Goal: Task Accomplishment & Management: Complete application form

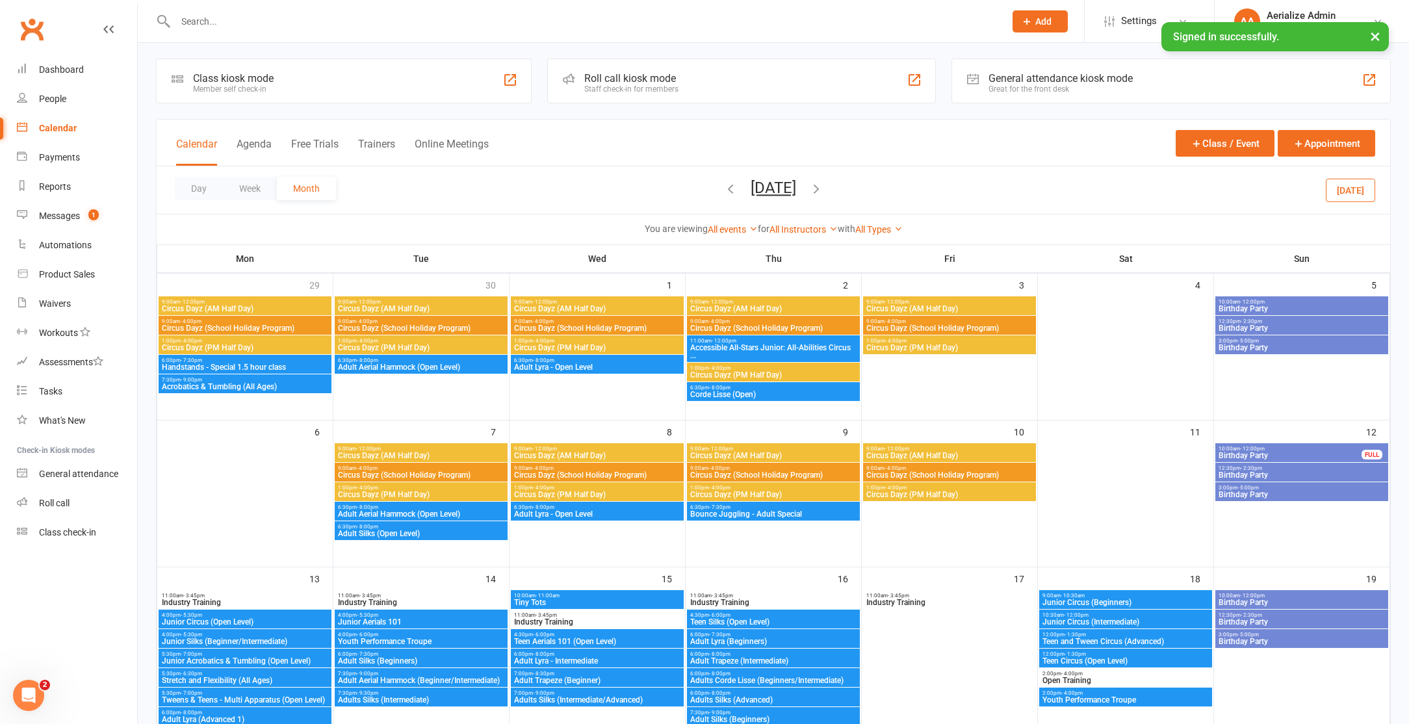
click at [211, 18] on input "text" at bounding box center [584, 21] width 824 height 18
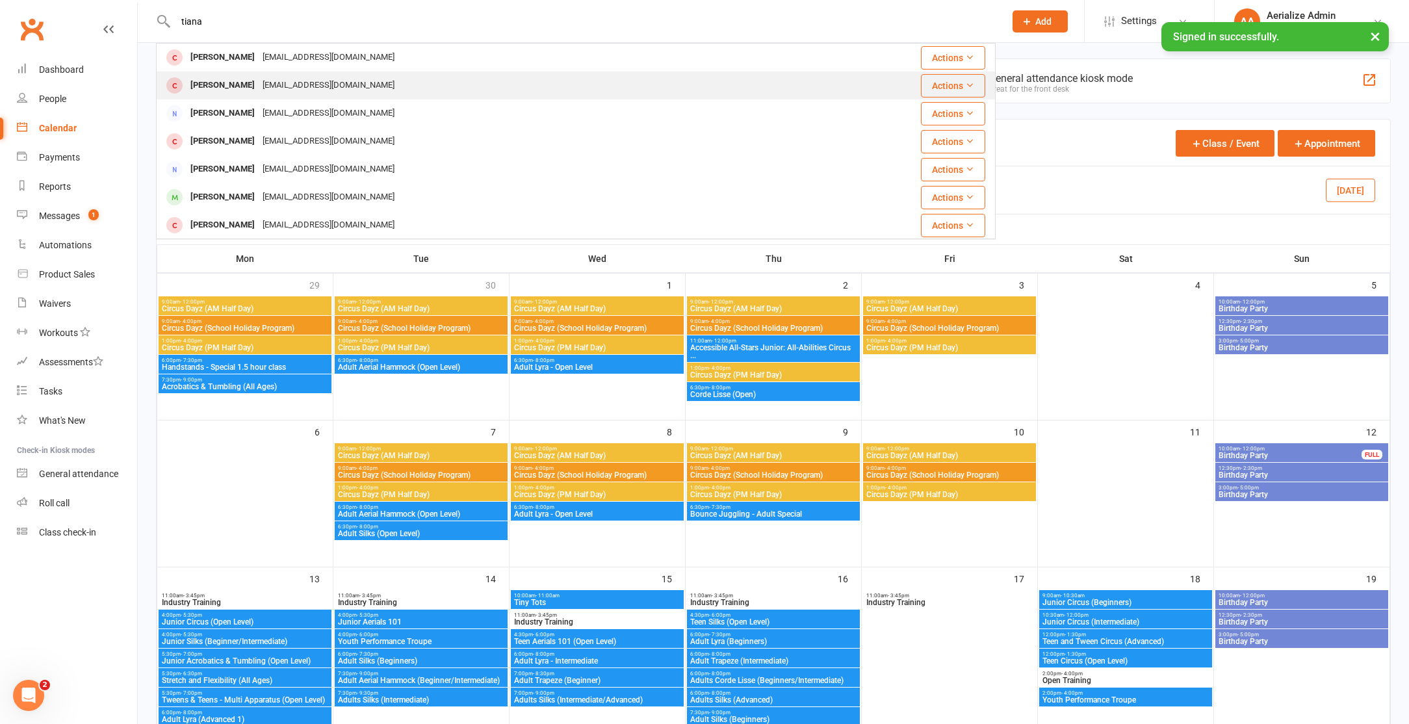
type input "tiana"
click at [267, 90] on div "[EMAIL_ADDRESS][DOMAIN_NAME]" at bounding box center [329, 85] width 140 height 19
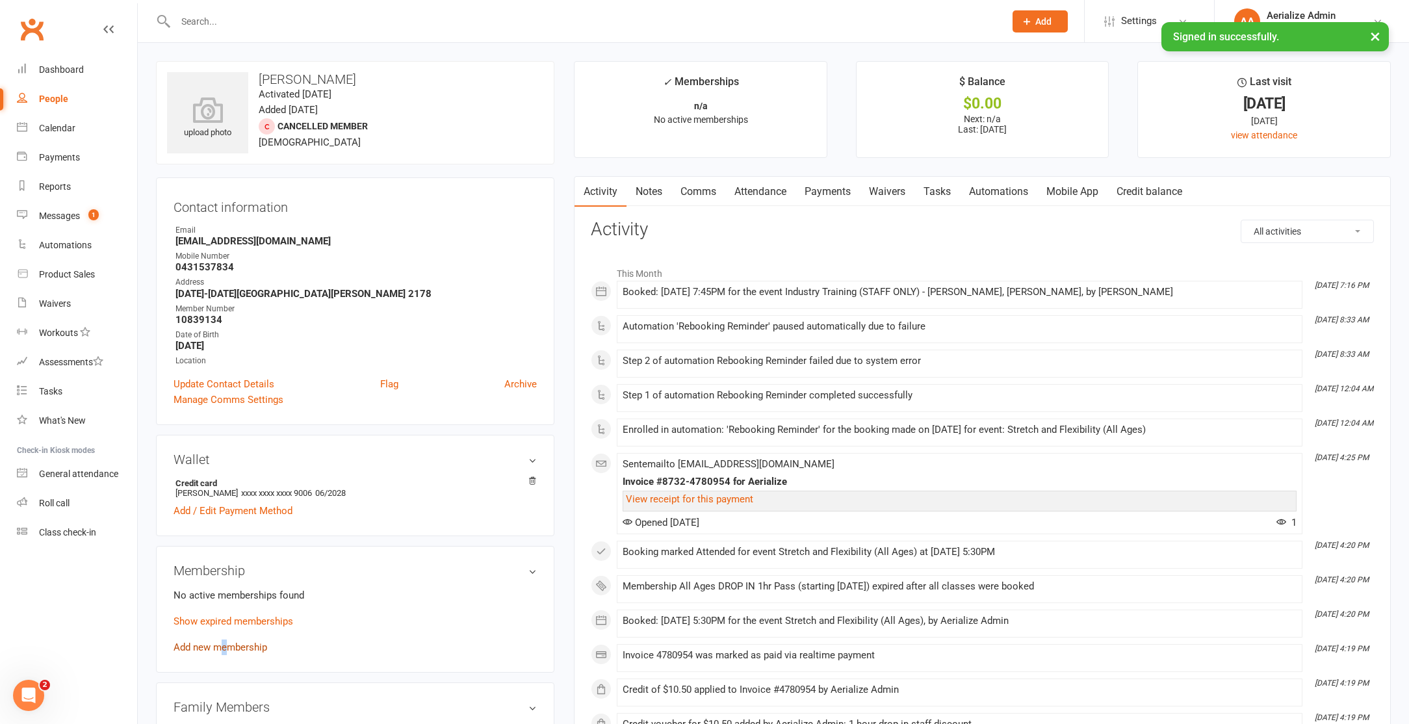
click at [224, 644] on link "Add new membership" at bounding box center [221, 648] width 94 height 12
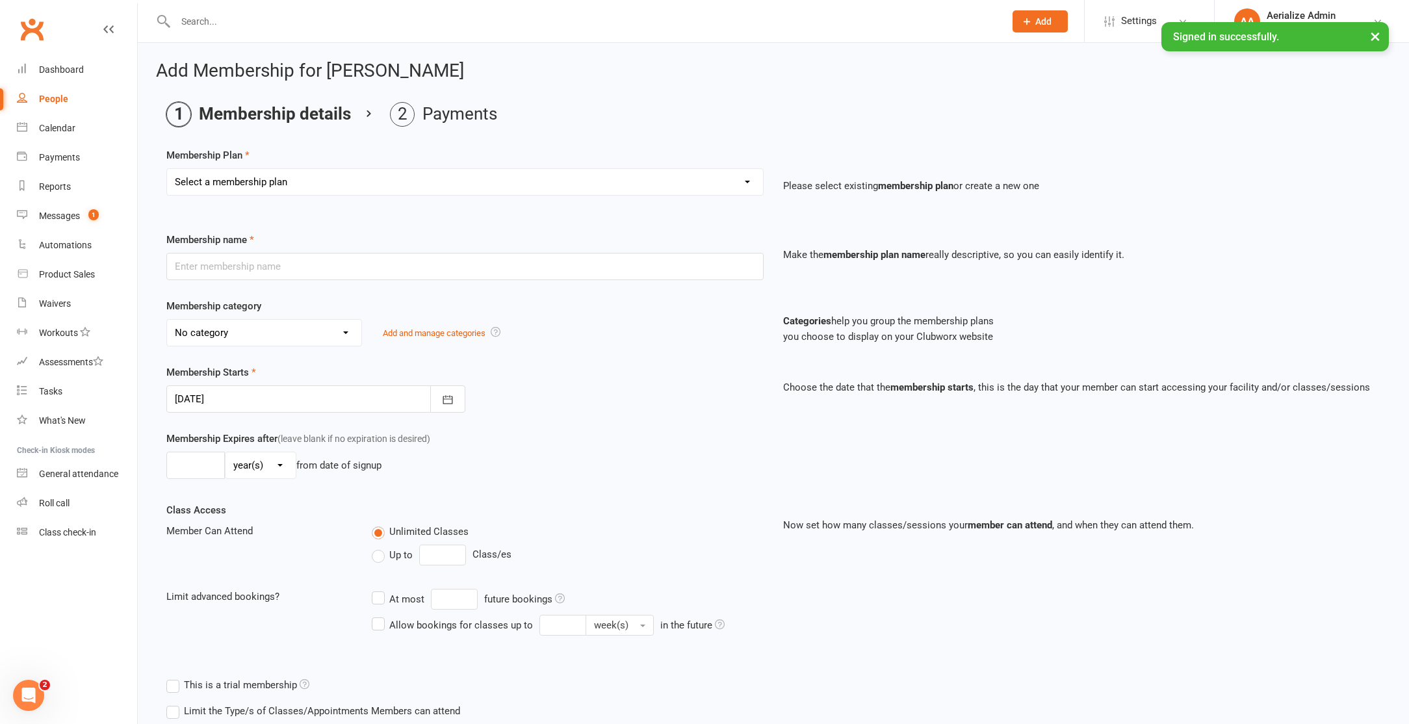
click at [259, 179] on select "Select a membership plan Create new Membership Plan Tiny Tots DROP IN Tiny Tots…" at bounding box center [465, 182] width 596 height 26
select select "5"
click at [167, 169] on select "Select a membership plan Create new Membership Plan Tiny Tots DROP IN Tiny Tots…" at bounding box center [465, 182] width 596 height 26
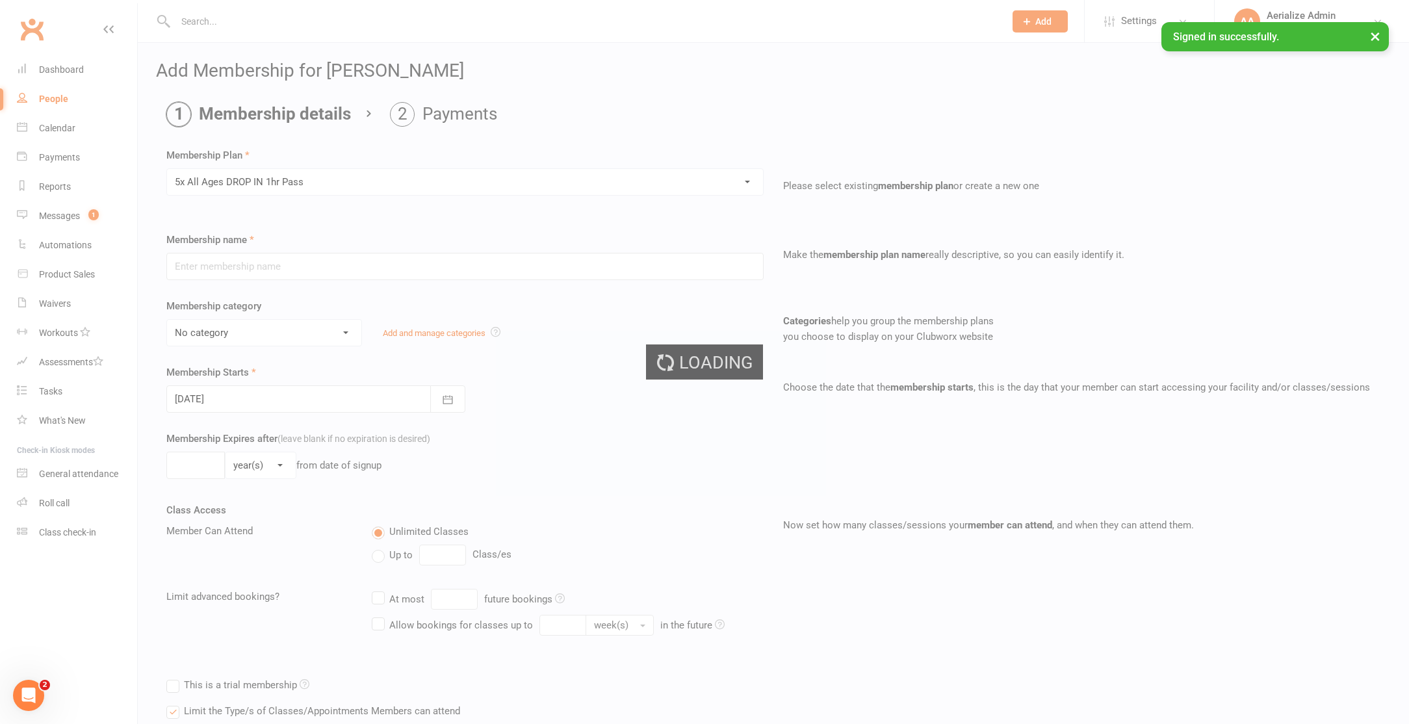
type input "5x All Ages DROP IN 1hr Pass"
select select "4"
type input "3"
select select "2"
type input "5"
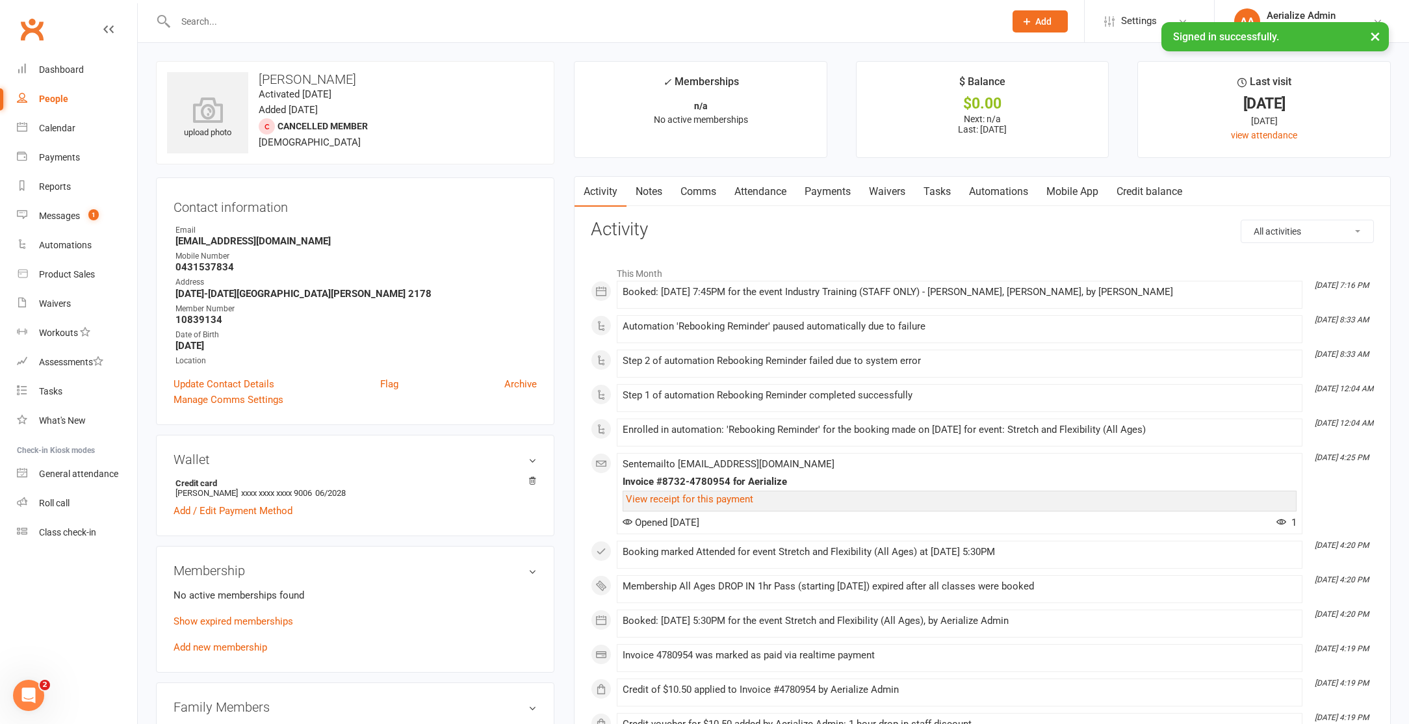
click at [1147, 190] on link "Credit balance" at bounding box center [1150, 192] width 84 height 30
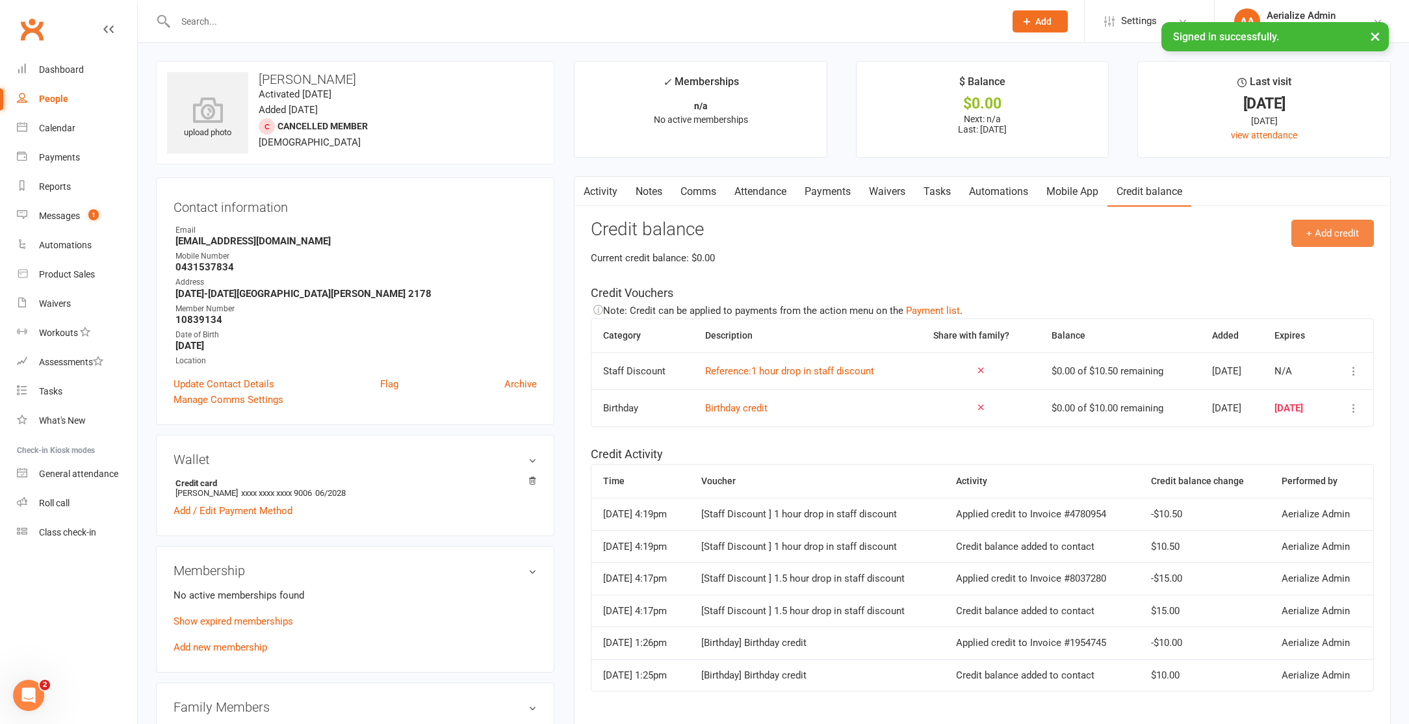
click at [1344, 236] on button "+ Add credit" at bounding box center [1333, 233] width 83 height 27
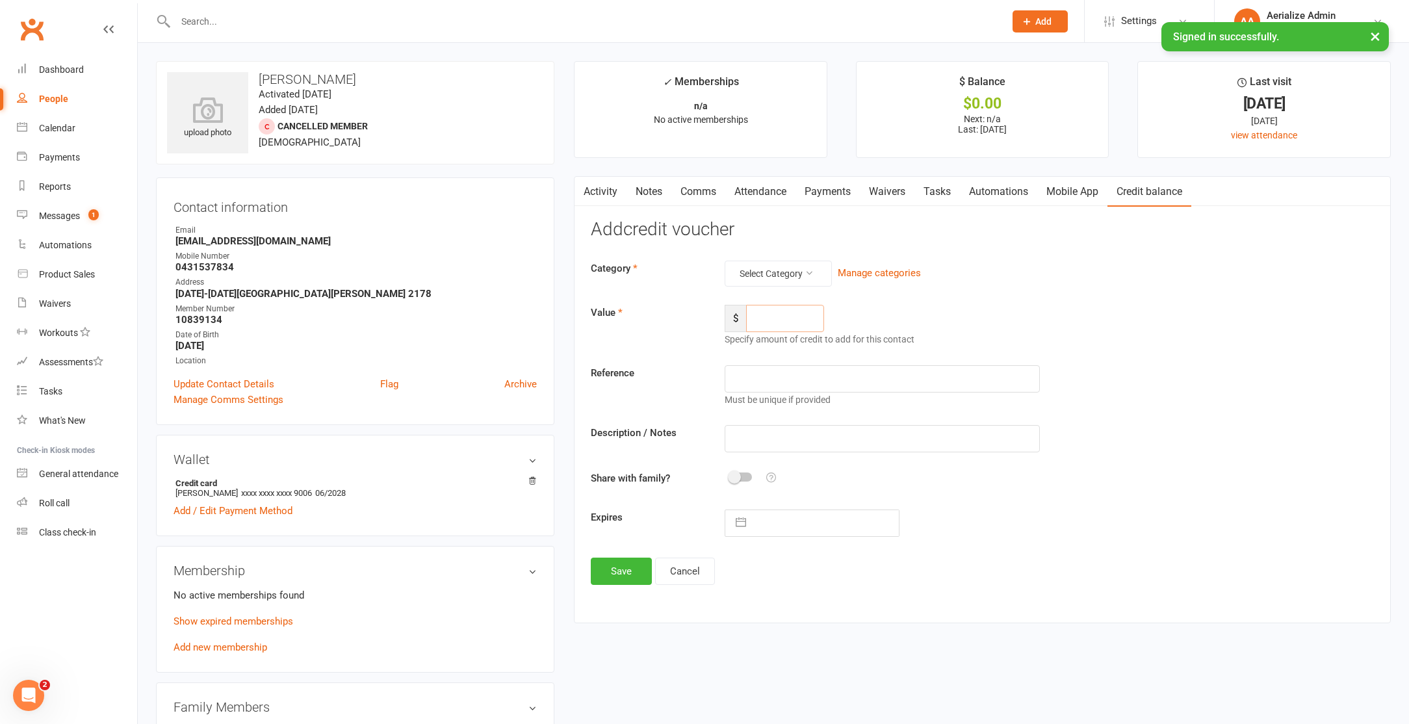
click at [775, 313] on input "number" at bounding box center [785, 318] width 78 height 27
type input "45"
click at [803, 268] on button "Select Category" at bounding box center [778, 274] width 107 height 26
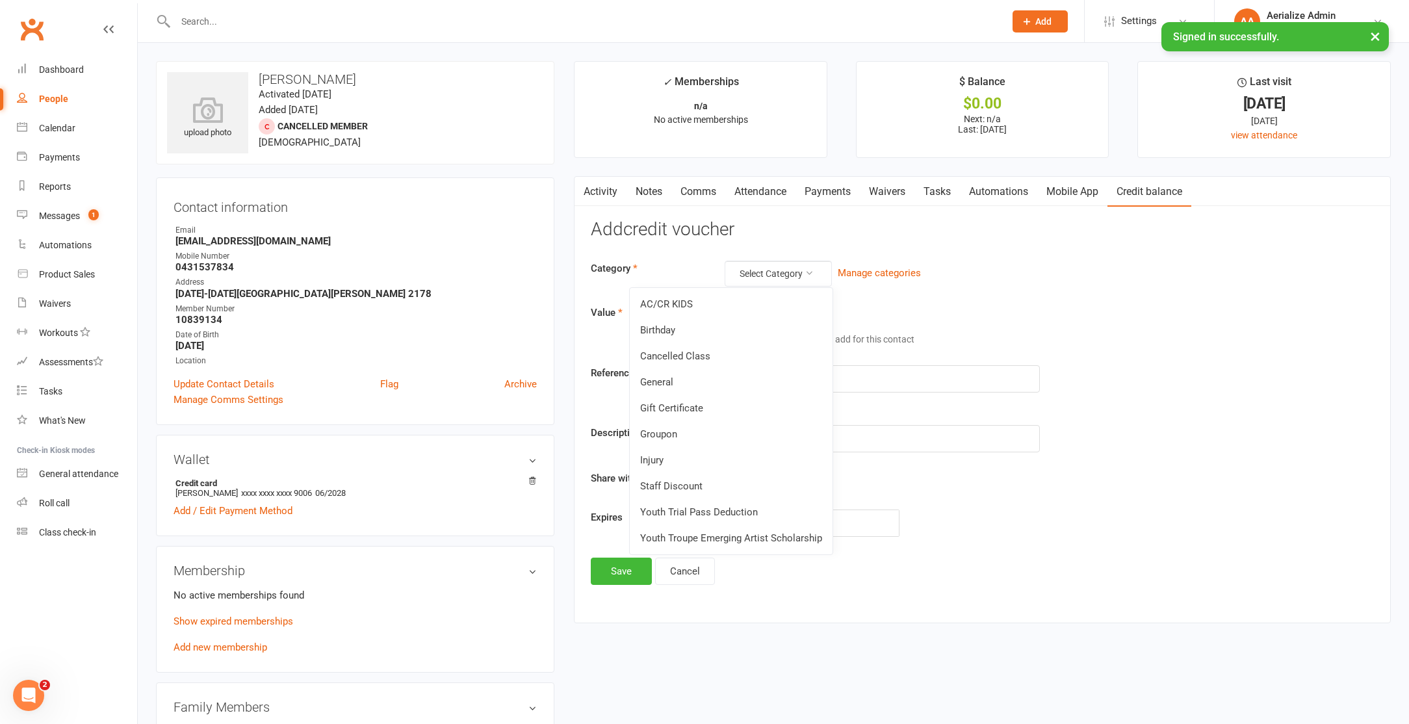
click at [677, 495] on link "Staff Discount" at bounding box center [731, 486] width 203 height 26
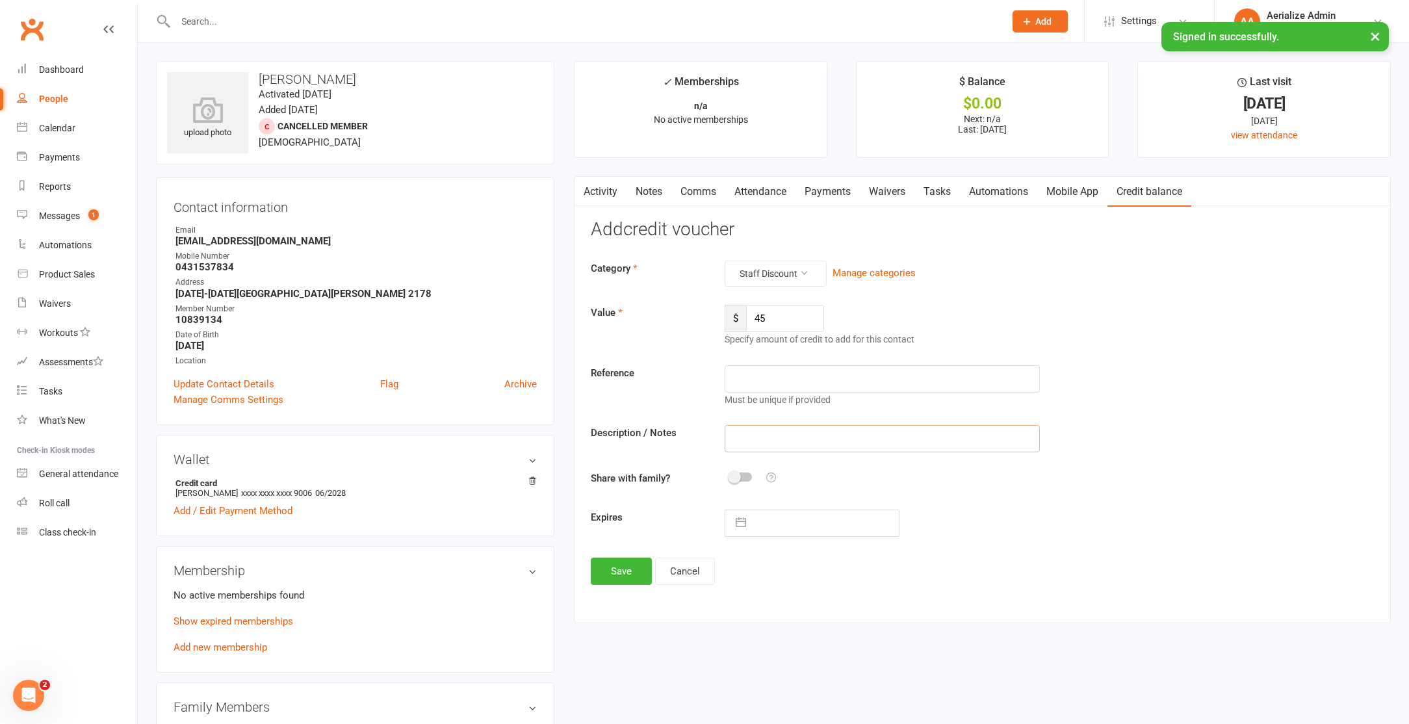
click at [763, 446] on input "text" at bounding box center [882, 438] width 315 height 27
type input "Staff discount"
click at [753, 519] on input "text" at bounding box center [826, 523] width 146 height 26
select select "7"
select select "2025"
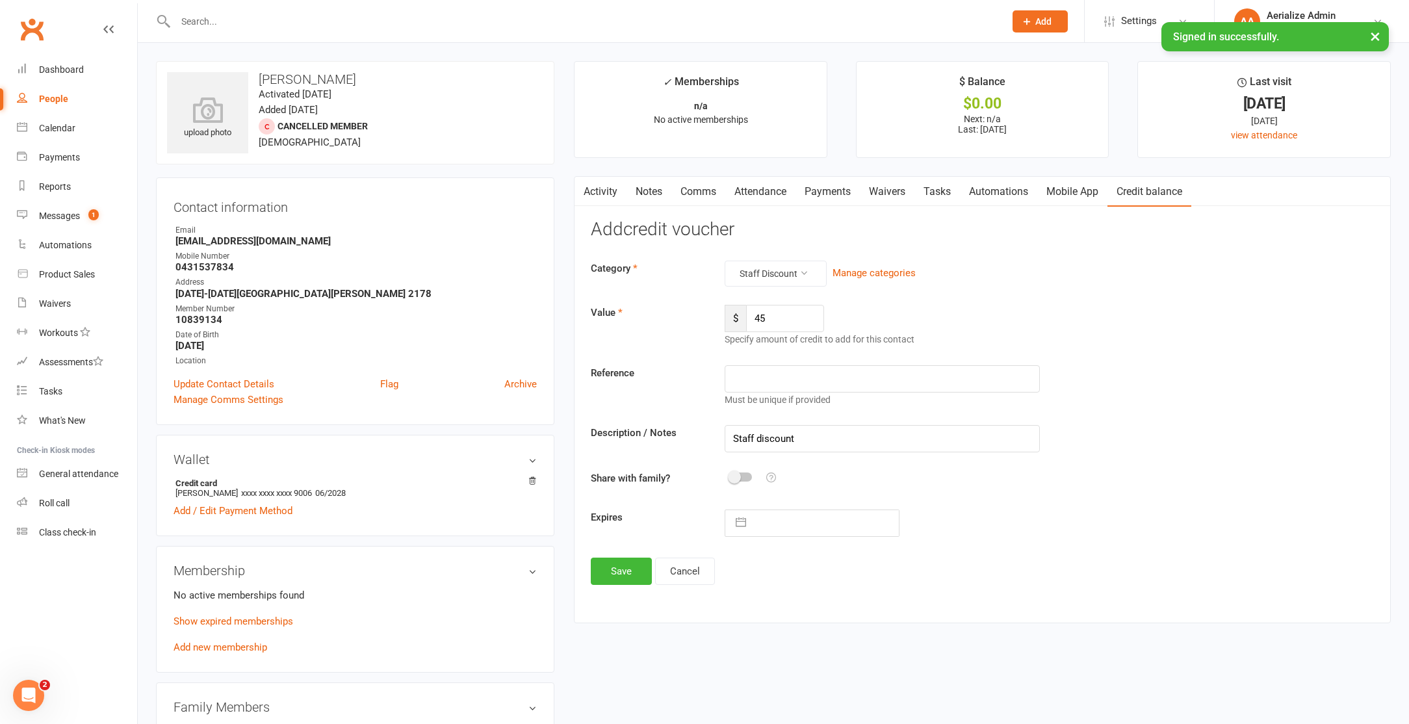
select select "8"
select select "2025"
select select "9"
select select "2025"
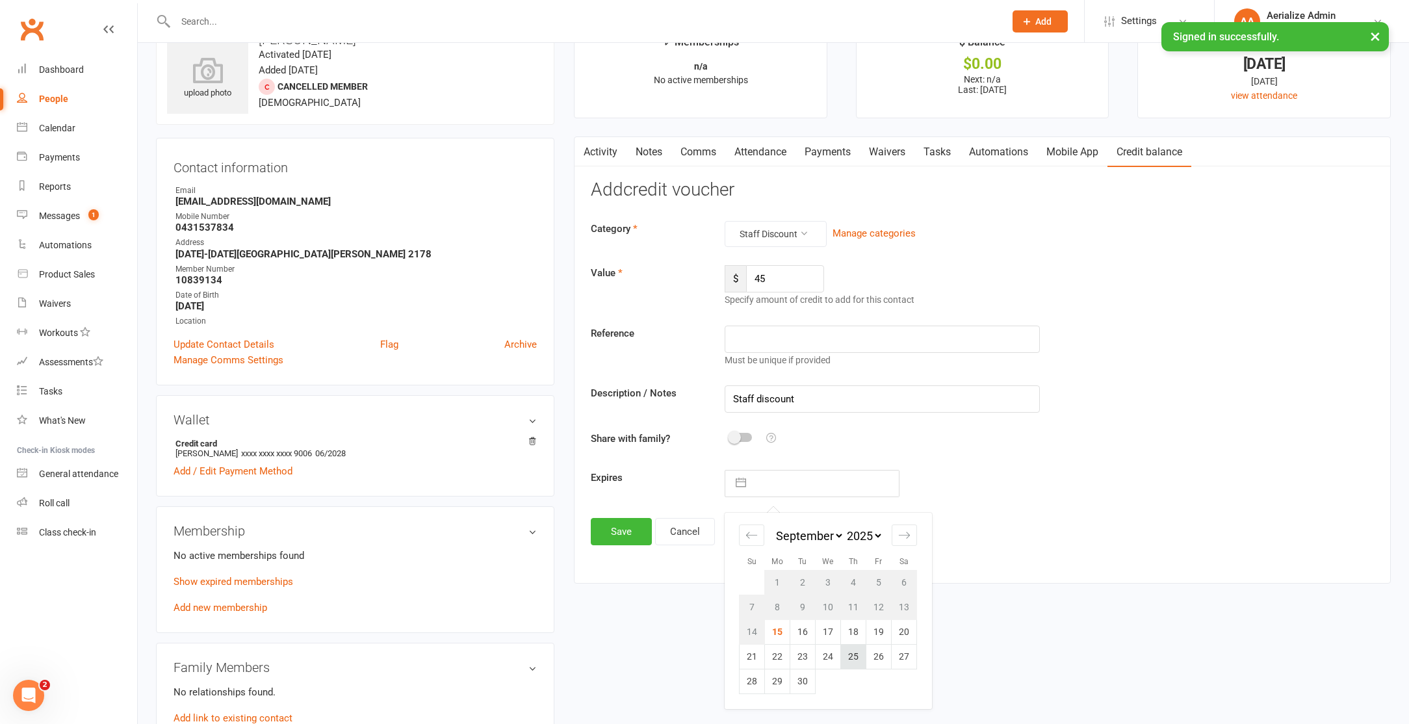
scroll to position [51, 0]
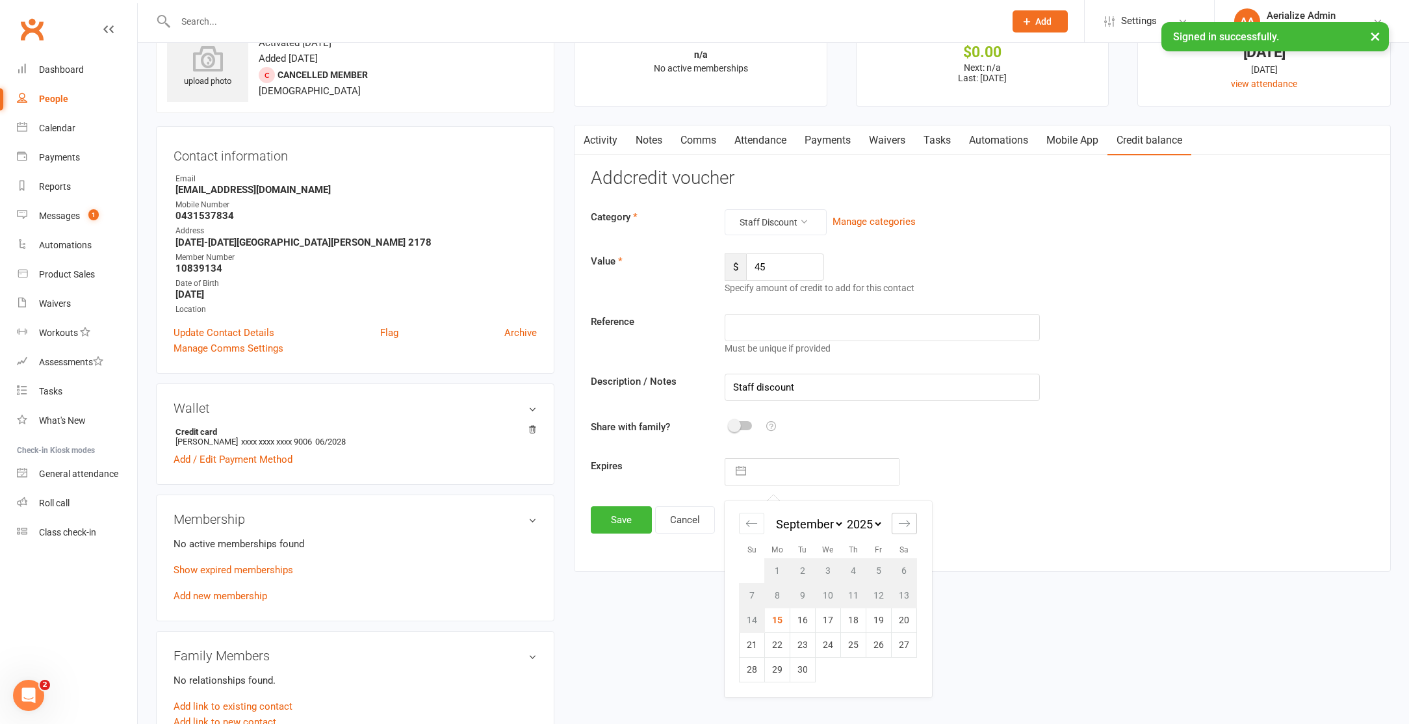
click at [907, 519] on icon "Move forward to switch to the next month." at bounding box center [904, 523] width 12 height 12
select select "10"
select select "2025"
click at [907, 519] on icon "Move forward to switch to the next month." at bounding box center [904, 523] width 12 height 12
select select "11"
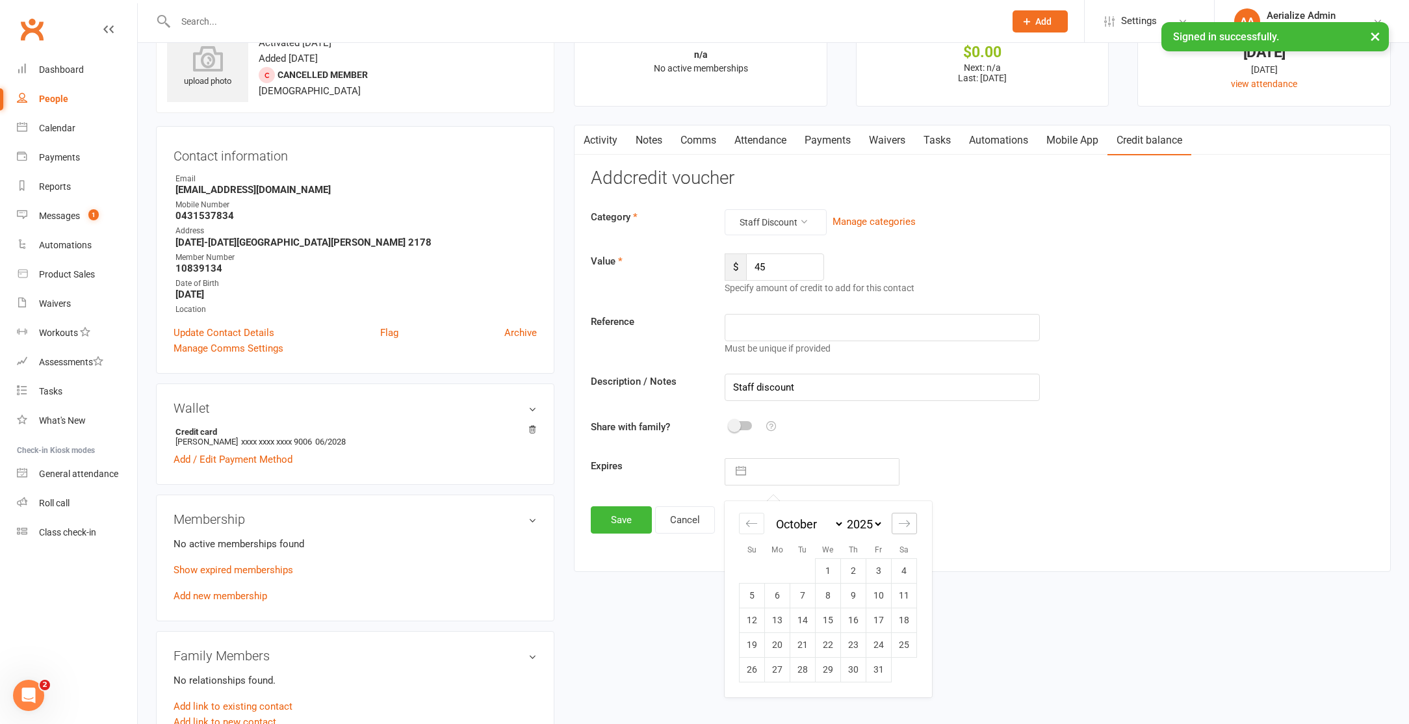
select select "2025"
click at [822, 618] on td "12" at bounding box center [828, 620] width 25 height 25
type input "[DATE]"
click at [613, 521] on button "Save" at bounding box center [621, 519] width 61 height 27
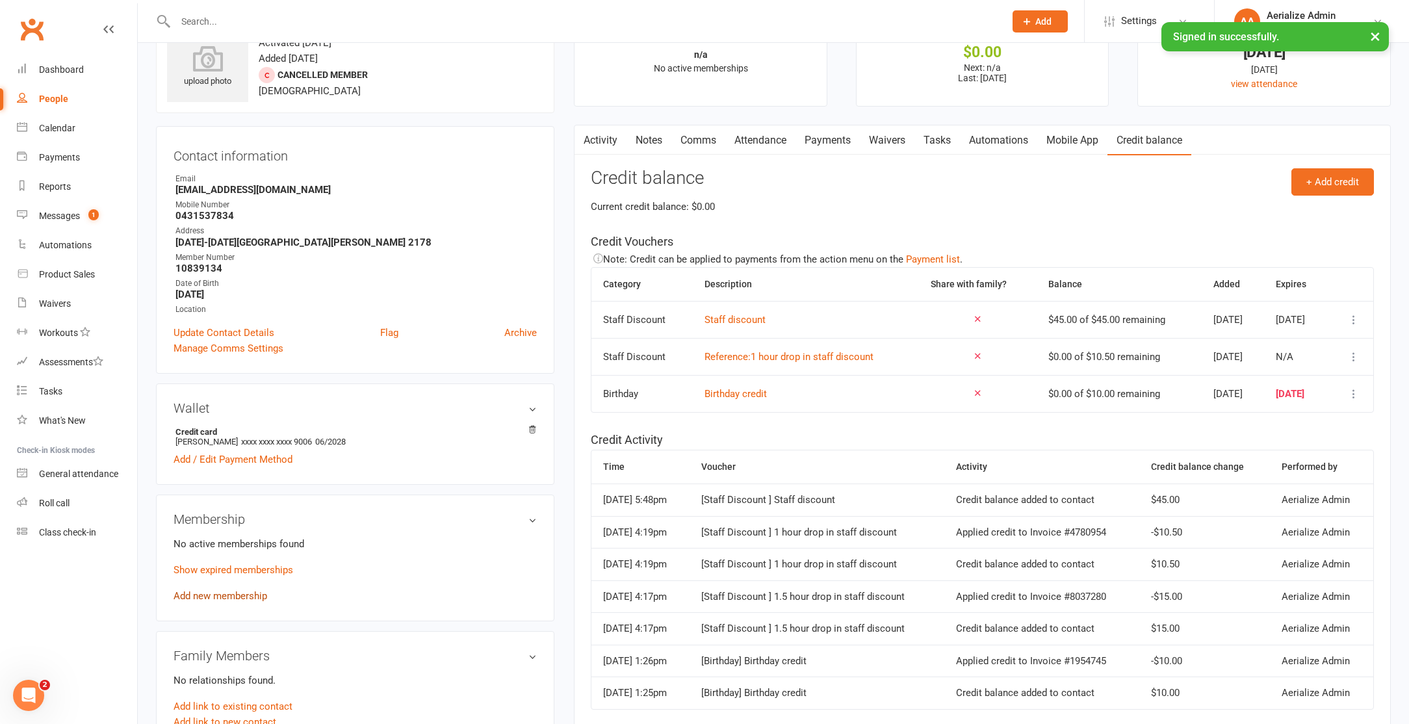
click at [229, 593] on link "Add new membership" at bounding box center [221, 596] width 94 height 12
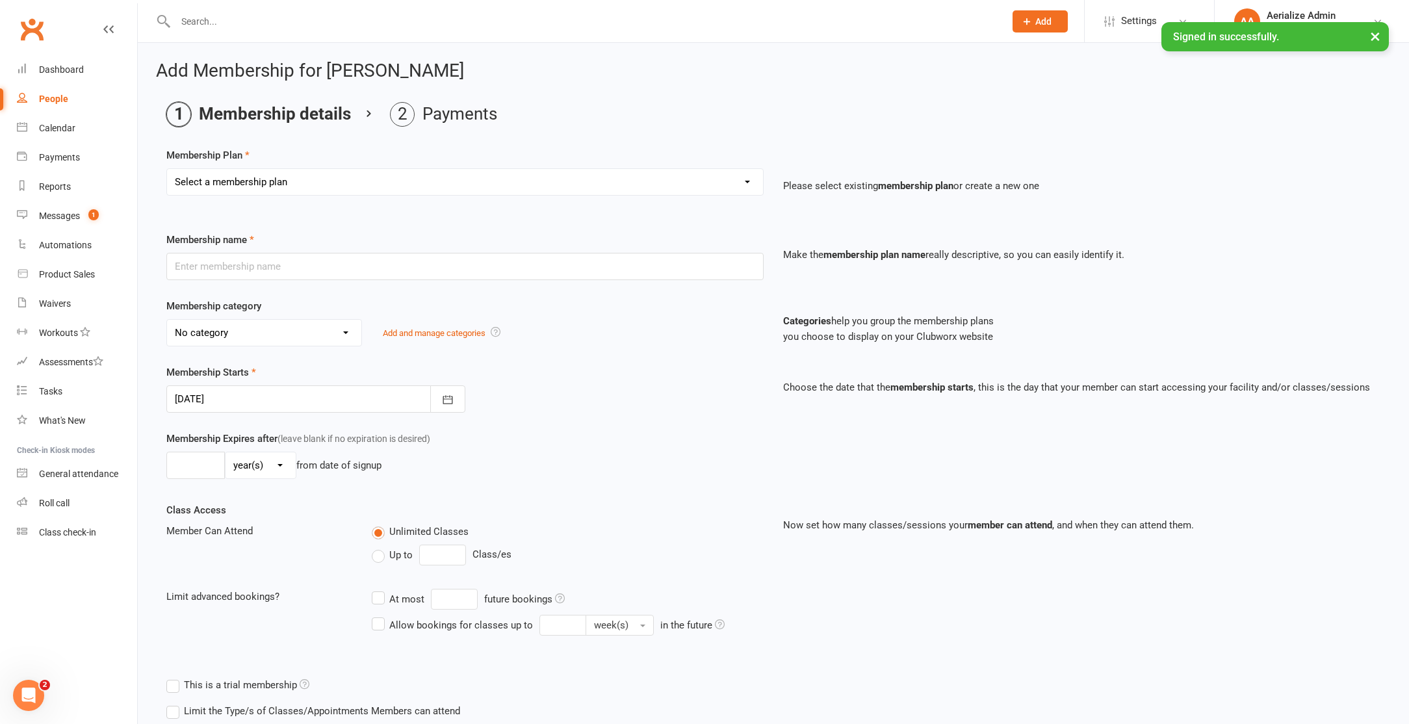
click at [401, 184] on select "Select a membership plan Create new Membership Plan Tiny Tots DROP IN Tiny Tots…" at bounding box center [465, 182] width 596 height 26
select select "5"
click at [167, 169] on select "Select a membership plan Create new Membership Plan Tiny Tots DROP IN Tiny Tots…" at bounding box center [465, 182] width 596 height 26
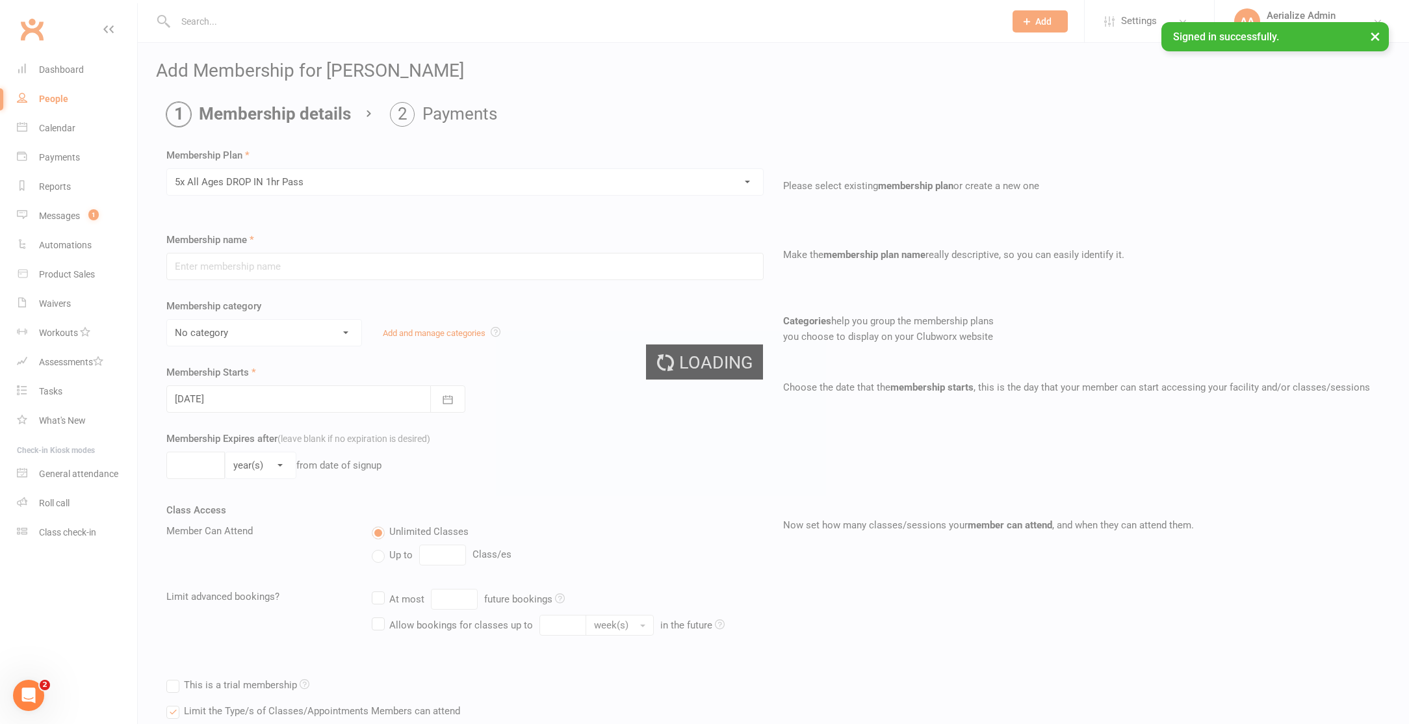
type input "5x All Ages DROP IN 1hr Pass"
select select "4"
type input "3"
select select "2"
type input "5"
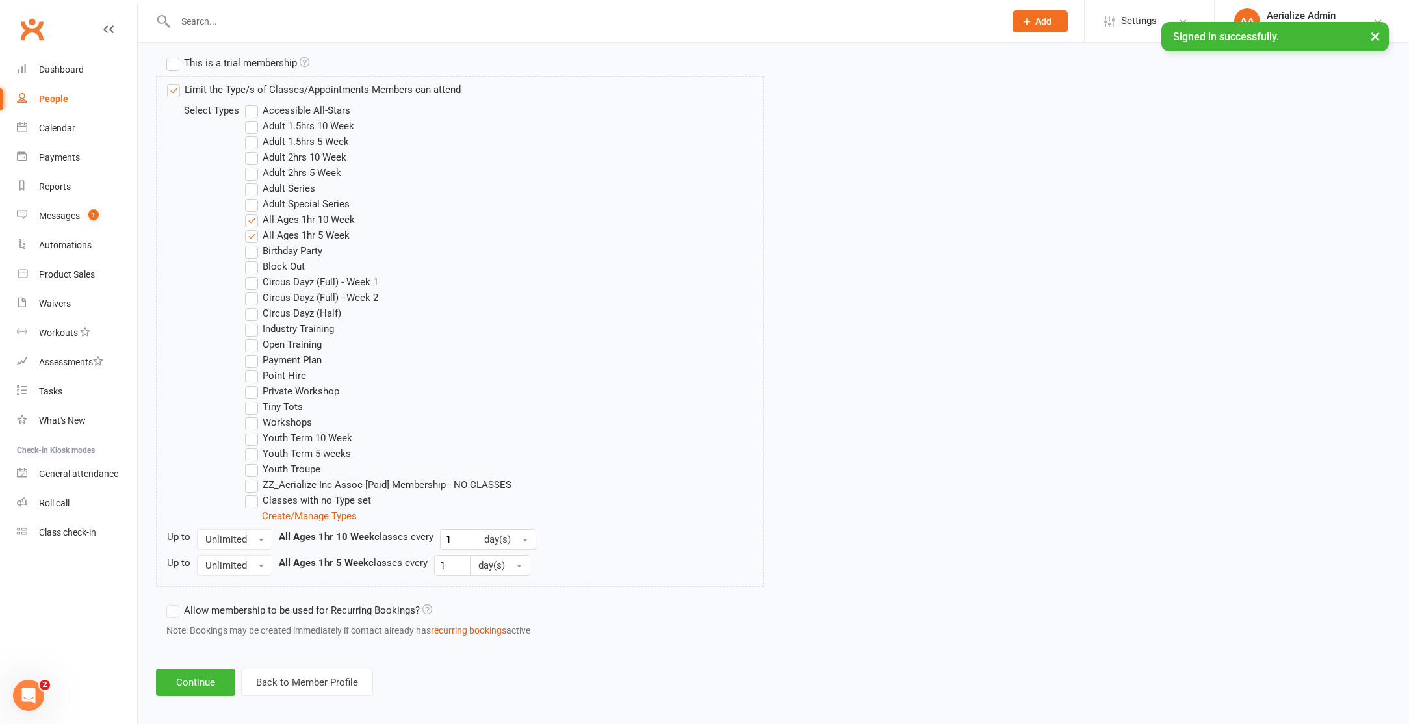
scroll to position [632, 0]
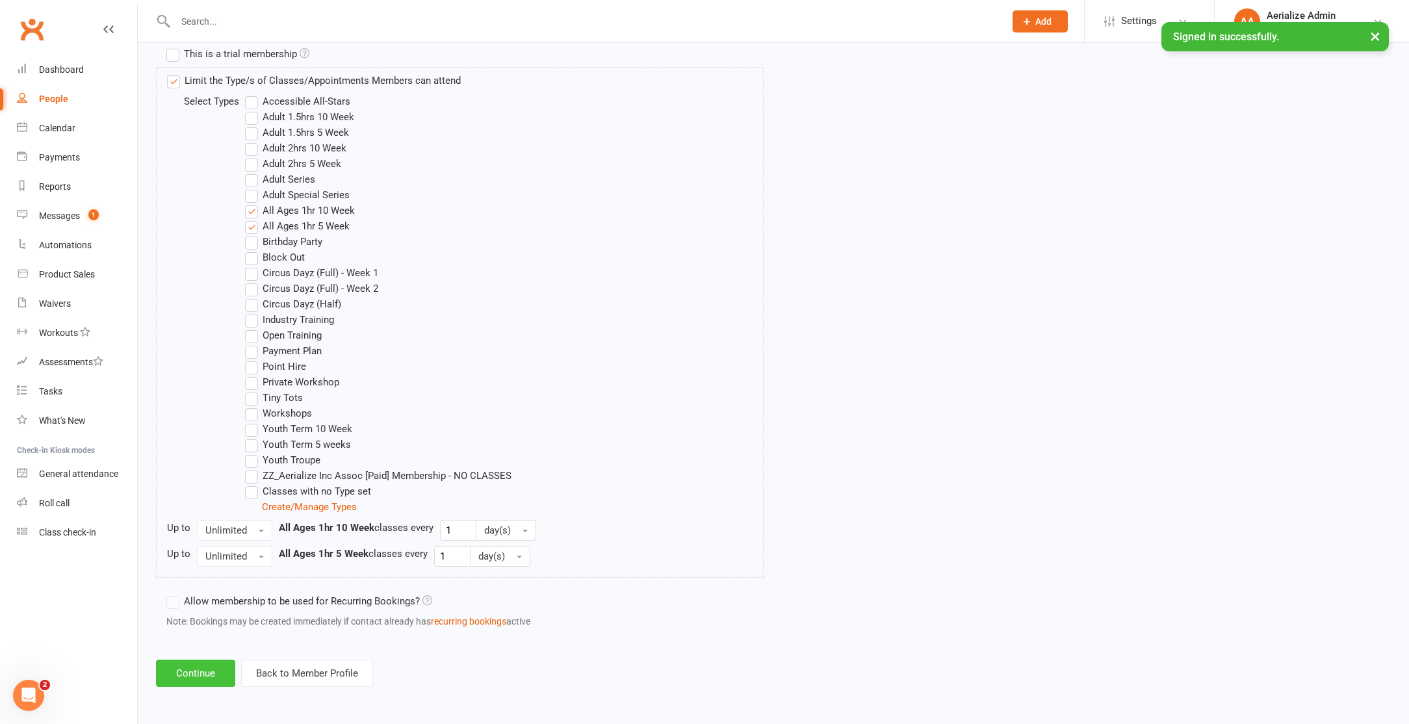
click at [179, 675] on button "Continue" at bounding box center [195, 673] width 79 height 27
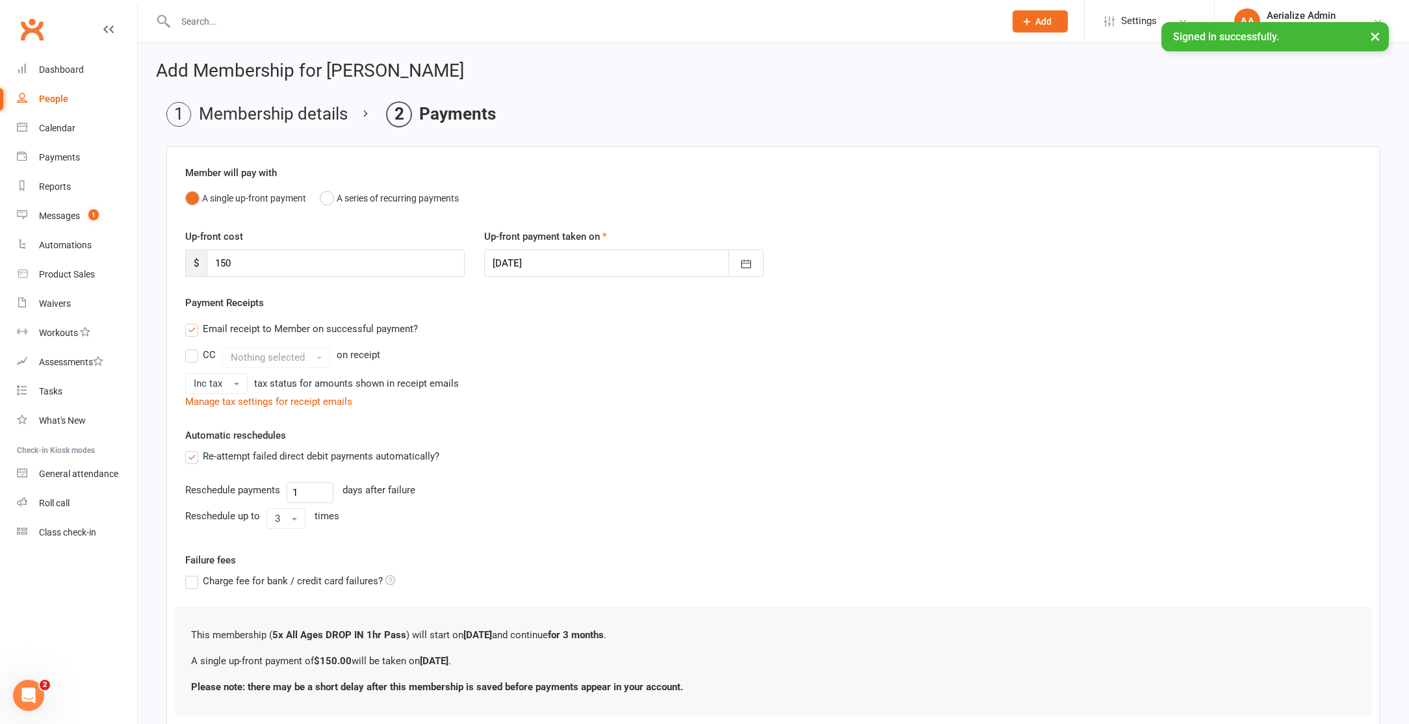
scroll to position [88, 0]
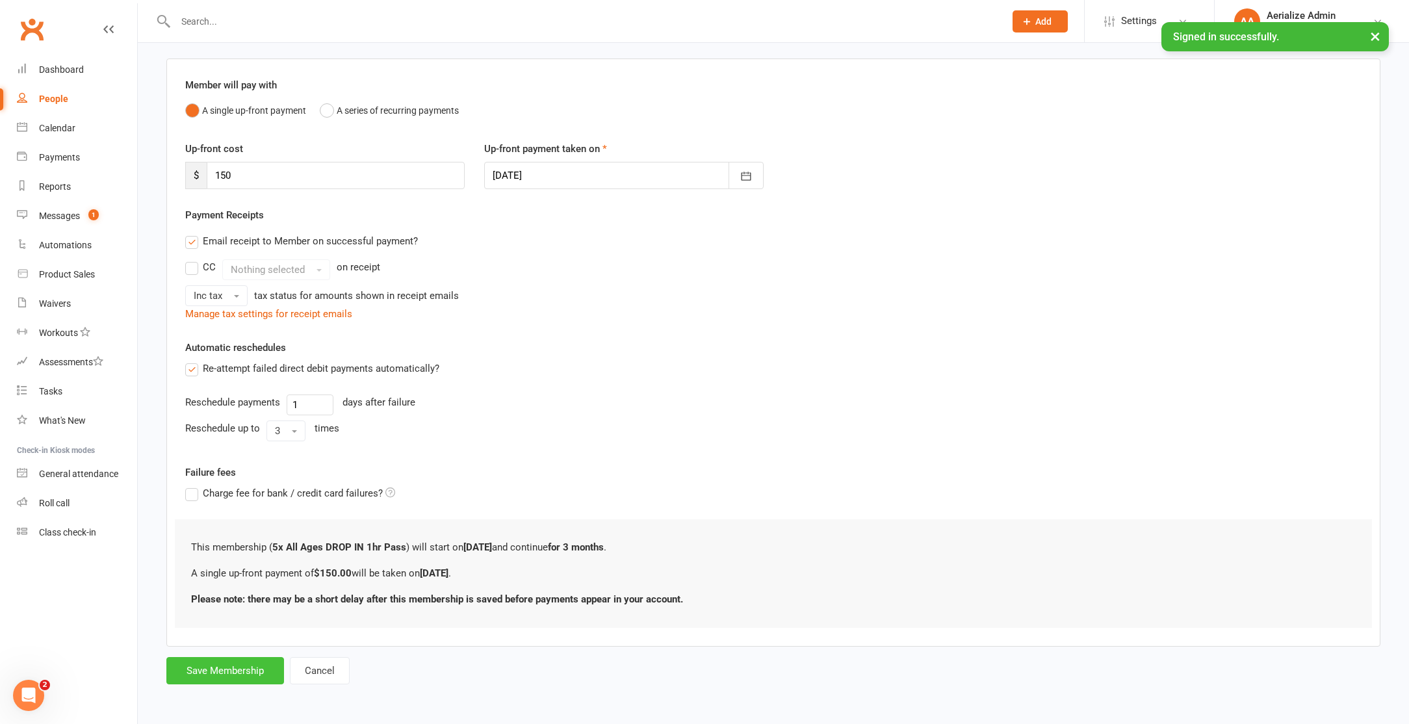
click at [207, 676] on button "Save Membership" at bounding box center [225, 670] width 118 height 27
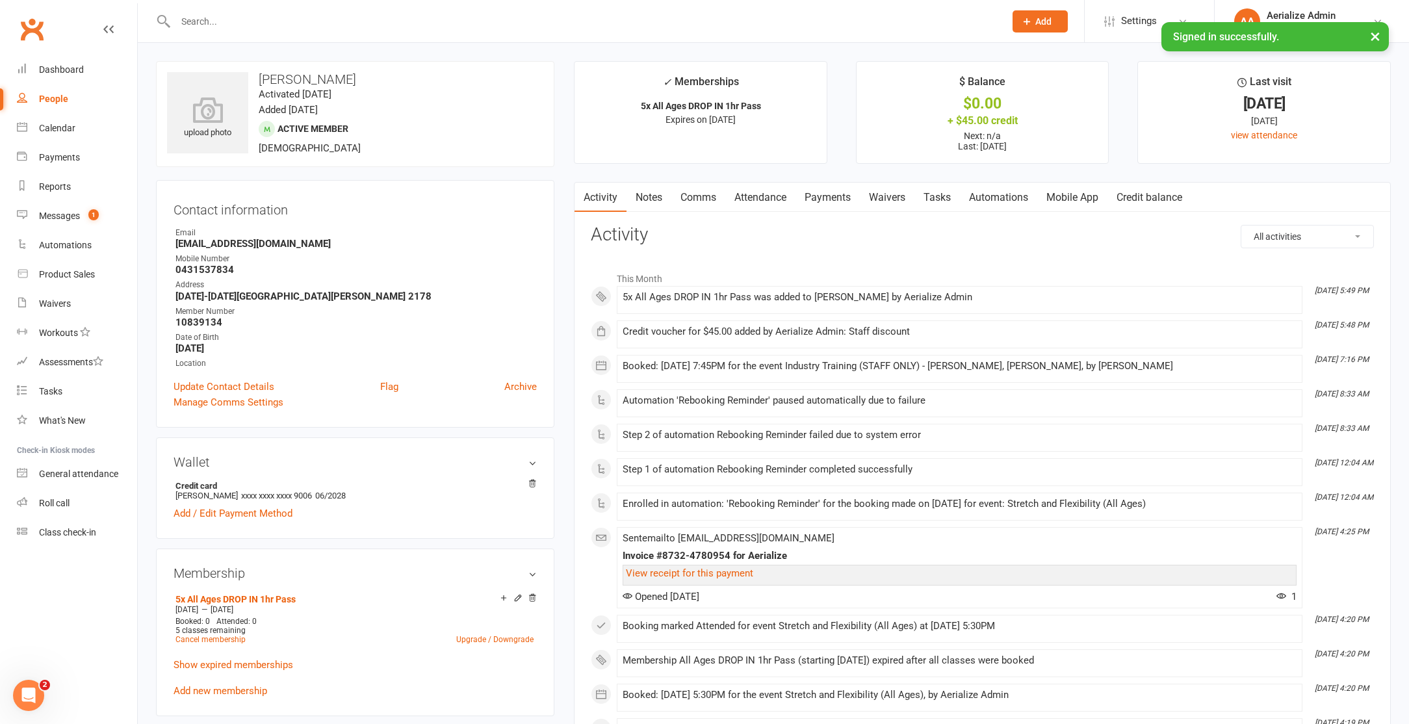
click at [840, 194] on link "Payments" at bounding box center [828, 198] width 64 height 30
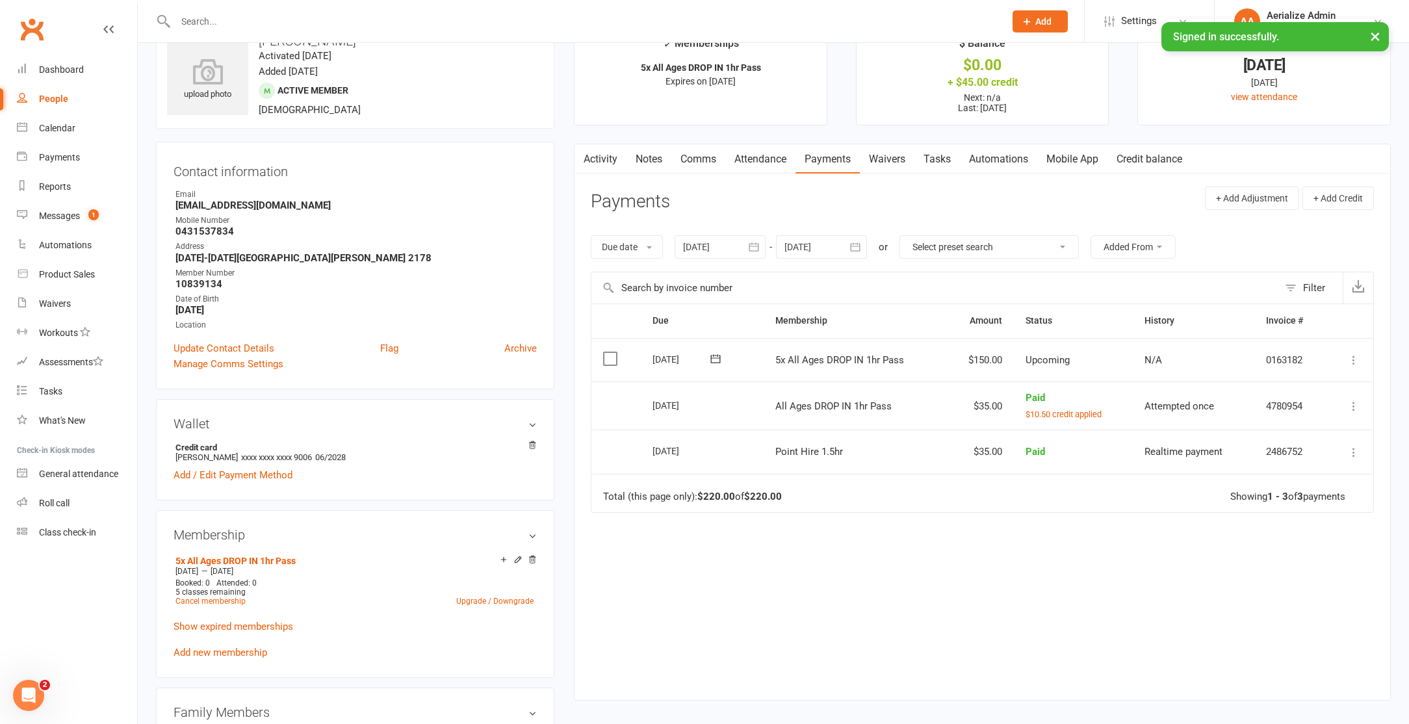
scroll to position [46, 0]
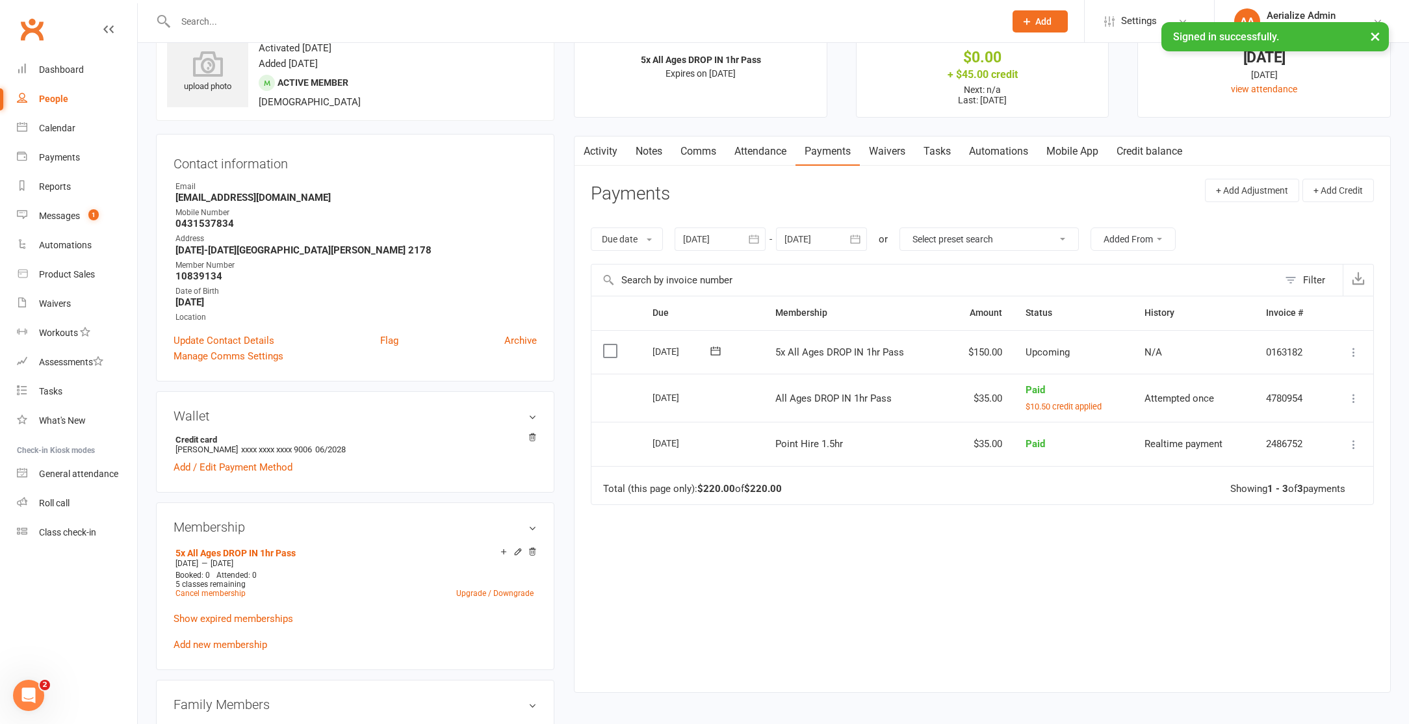
click at [1352, 353] on icon at bounding box center [1354, 352] width 13 height 13
click at [1284, 476] on link "Apply credit" at bounding box center [1297, 482] width 129 height 26
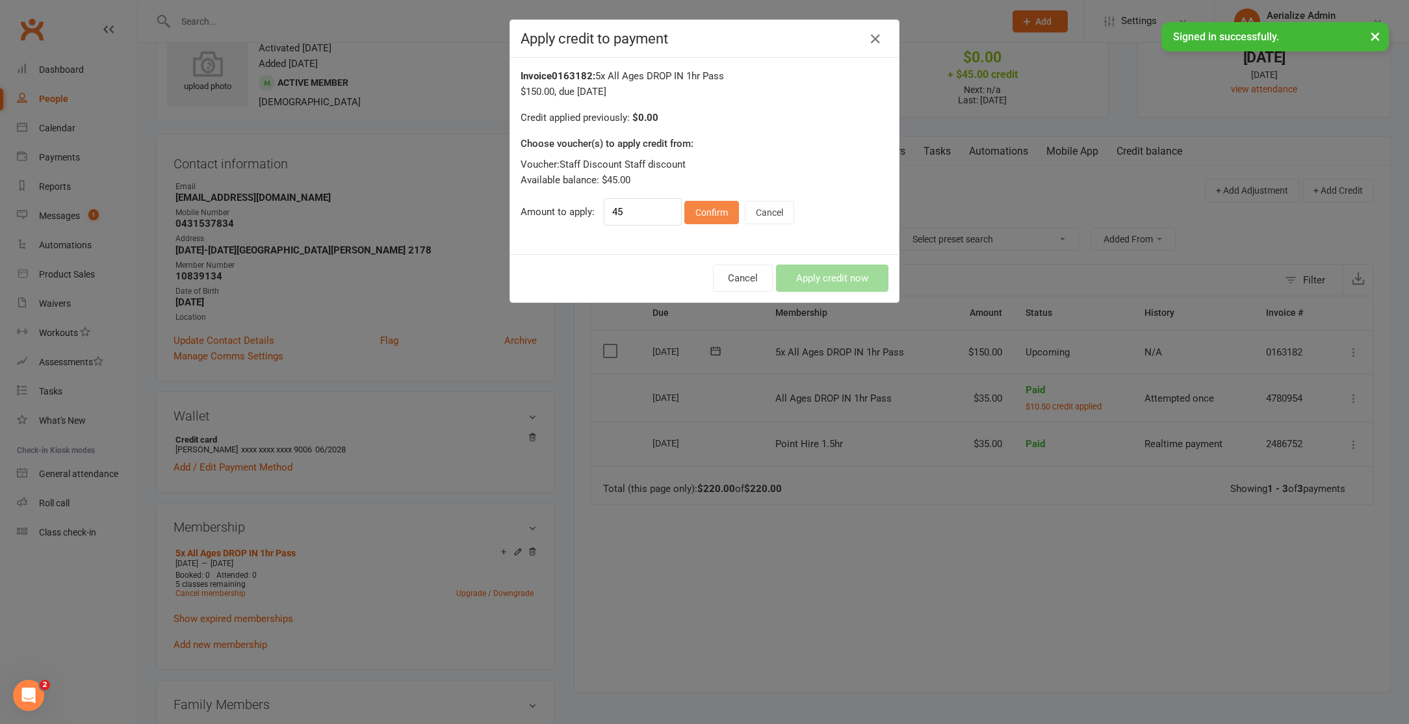
click at [708, 209] on button "Confirm" at bounding box center [712, 212] width 55 height 23
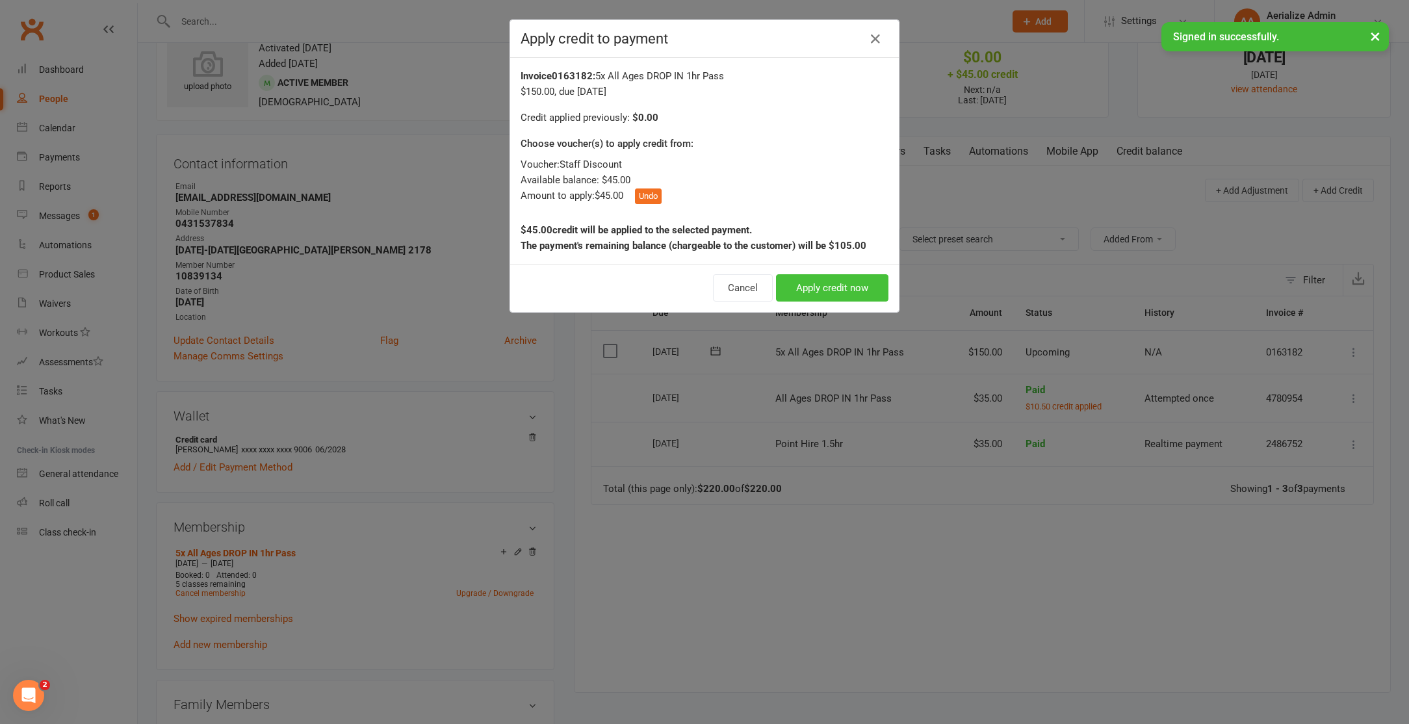
click at [833, 288] on button "Apply credit now" at bounding box center [832, 287] width 112 height 27
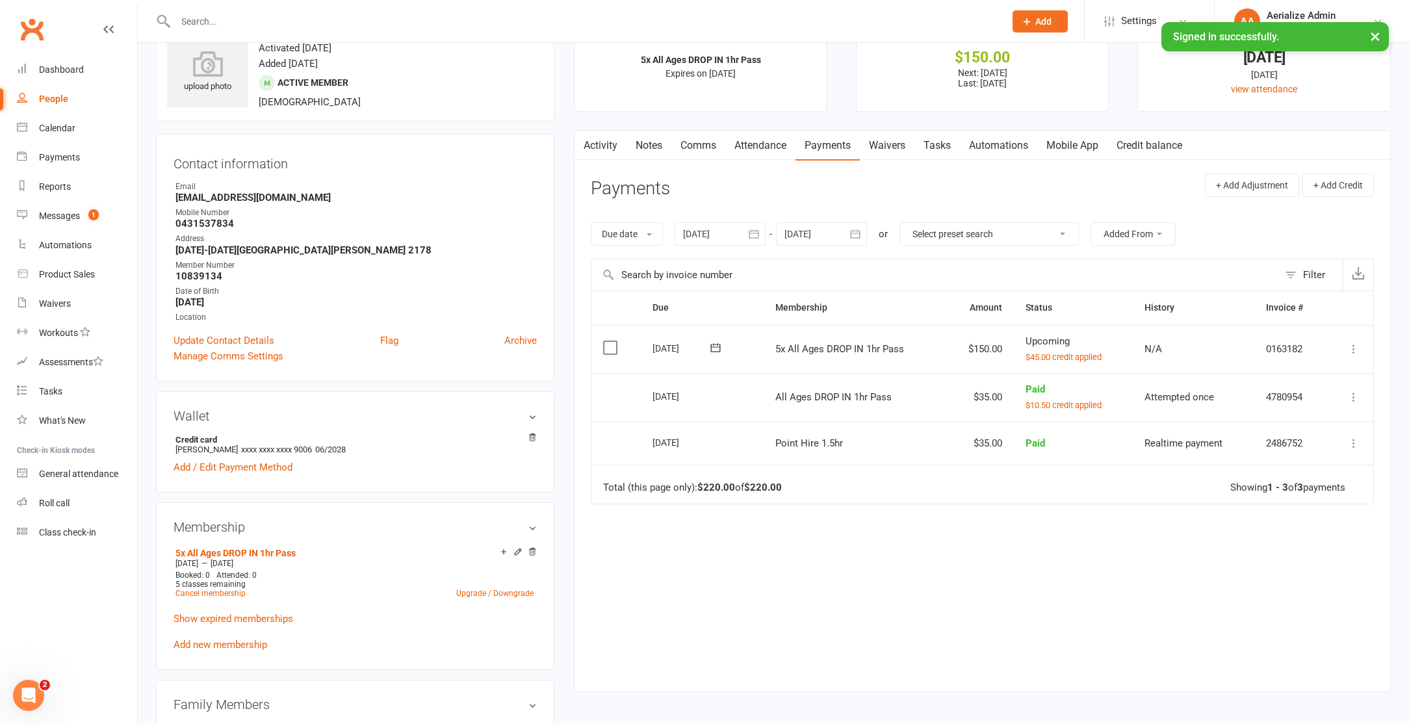
click at [1353, 344] on icon at bounding box center [1354, 349] width 13 height 13
drag, startPoint x: 1303, startPoint y: 527, endPoint x: 1292, endPoint y: 525, distance: 11.4
click at [1303, 527] on link "Process now" at bounding box center [1297, 530] width 129 height 26
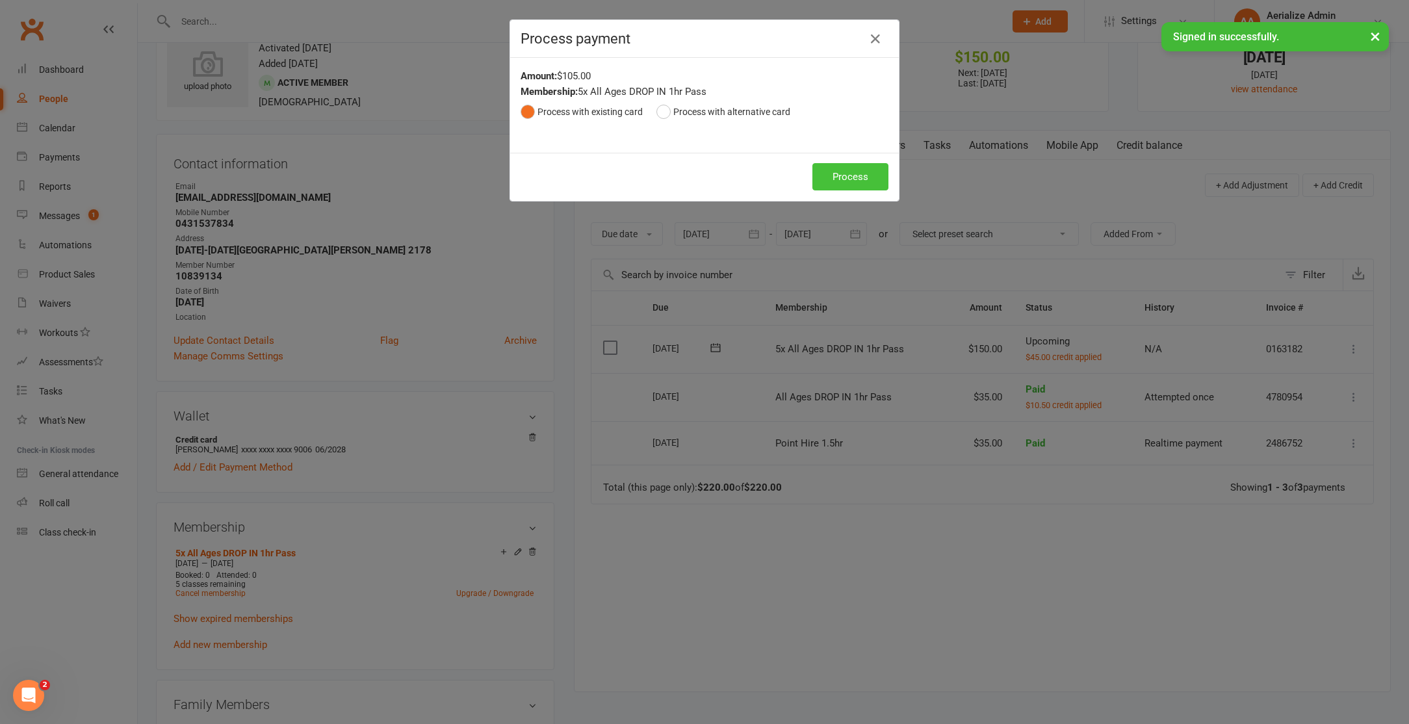
drag, startPoint x: 844, startPoint y: 181, endPoint x: 756, endPoint y: 189, distance: 88.2
click at [843, 181] on button "Process" at bounding box center [851, 176] width 76 height 27
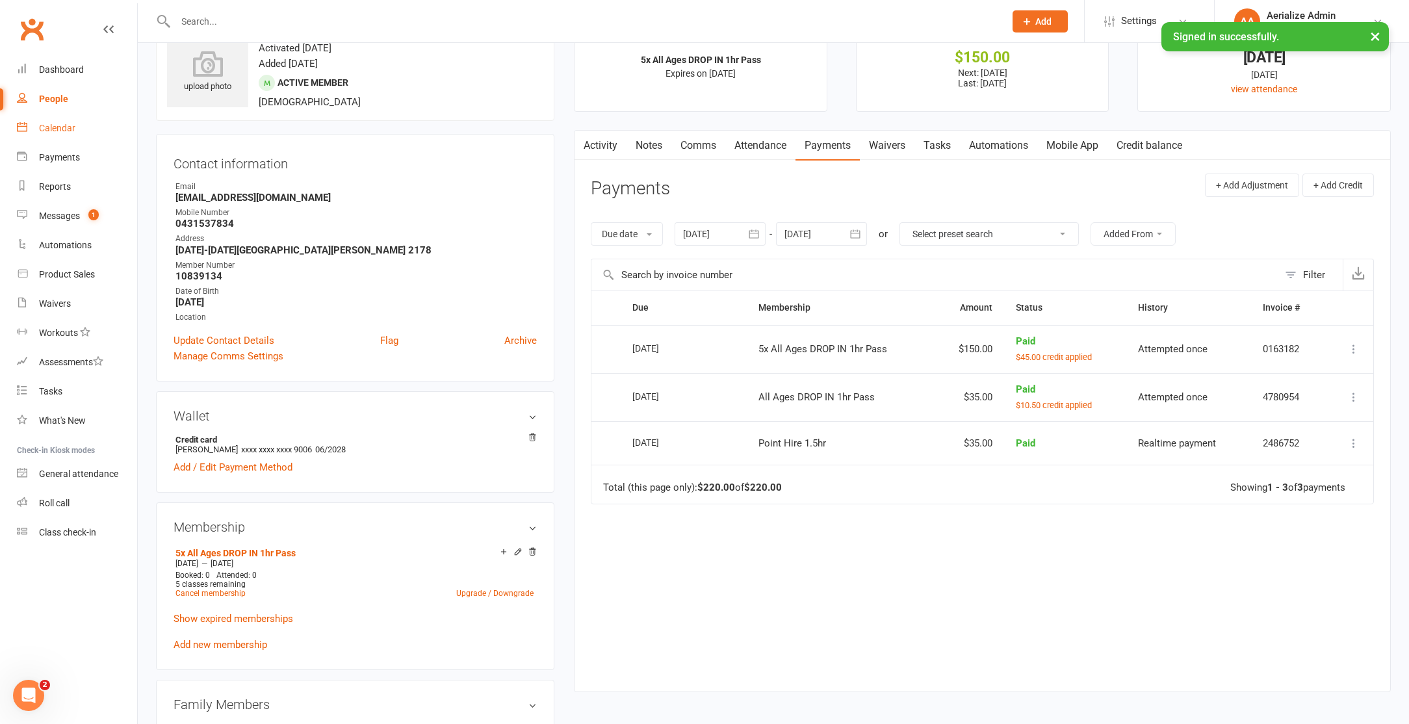
click at [61, 129] on div "Calendar" at bounding box center [57, 128] width 36 height 10
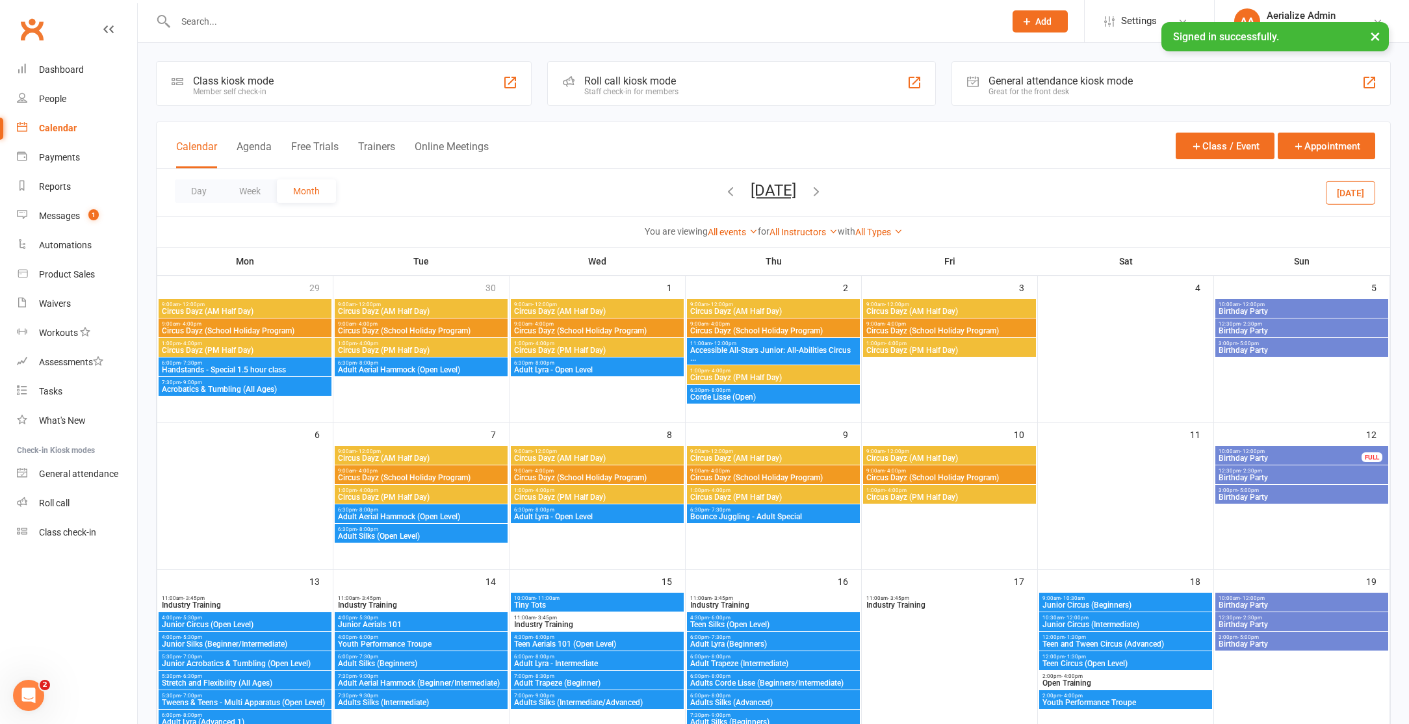
click at [724, 193] on icon "button" at bounding box center [731, 191] width 14 height 14
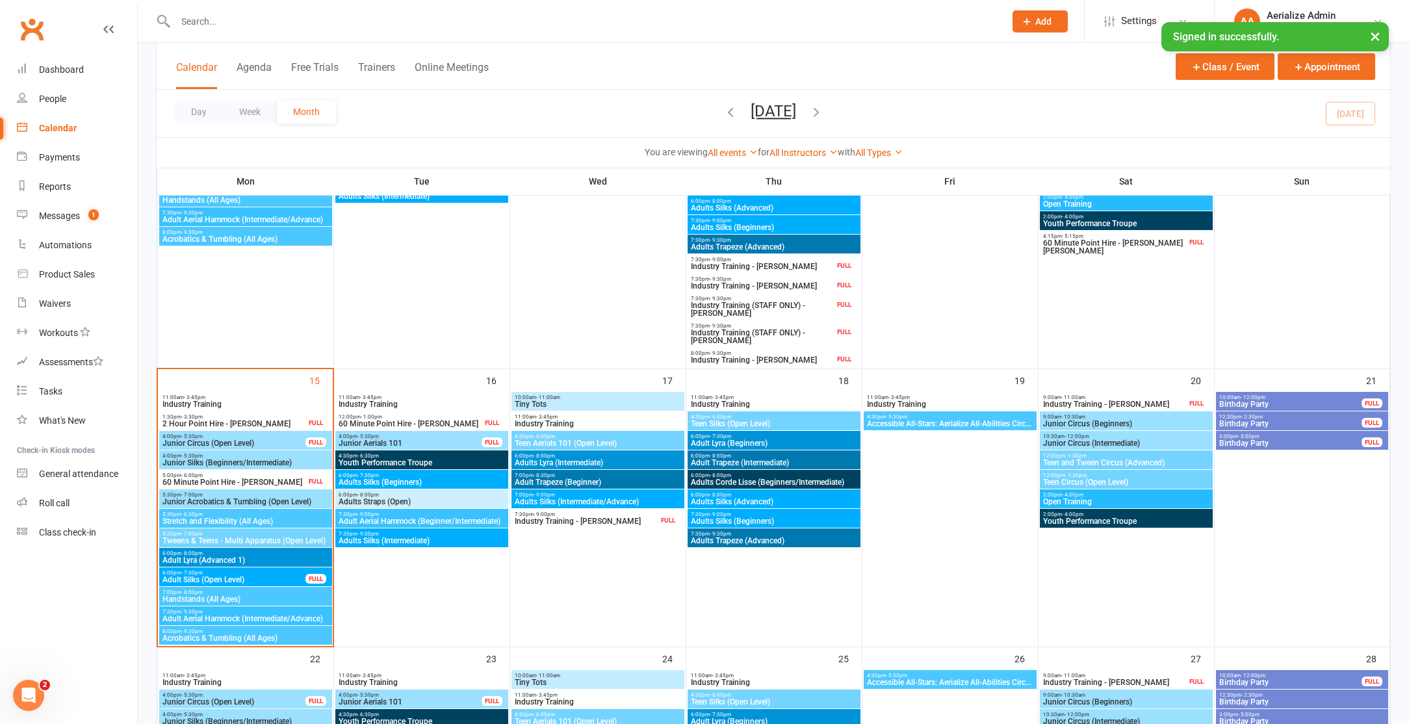
scroll to position [696, 0]
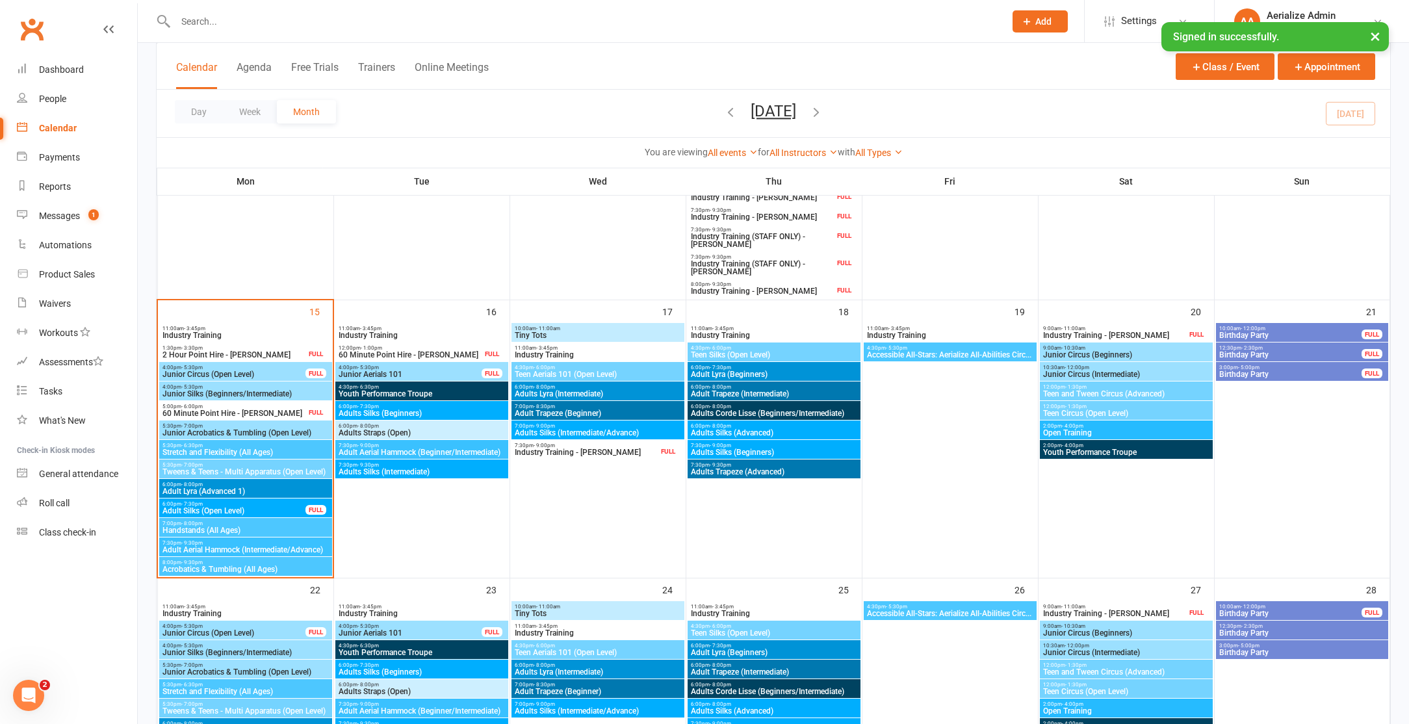
click at [259, 447] on span "5:30pm - 6:30pm" at bounding box center [246, 446] width 168 height 6
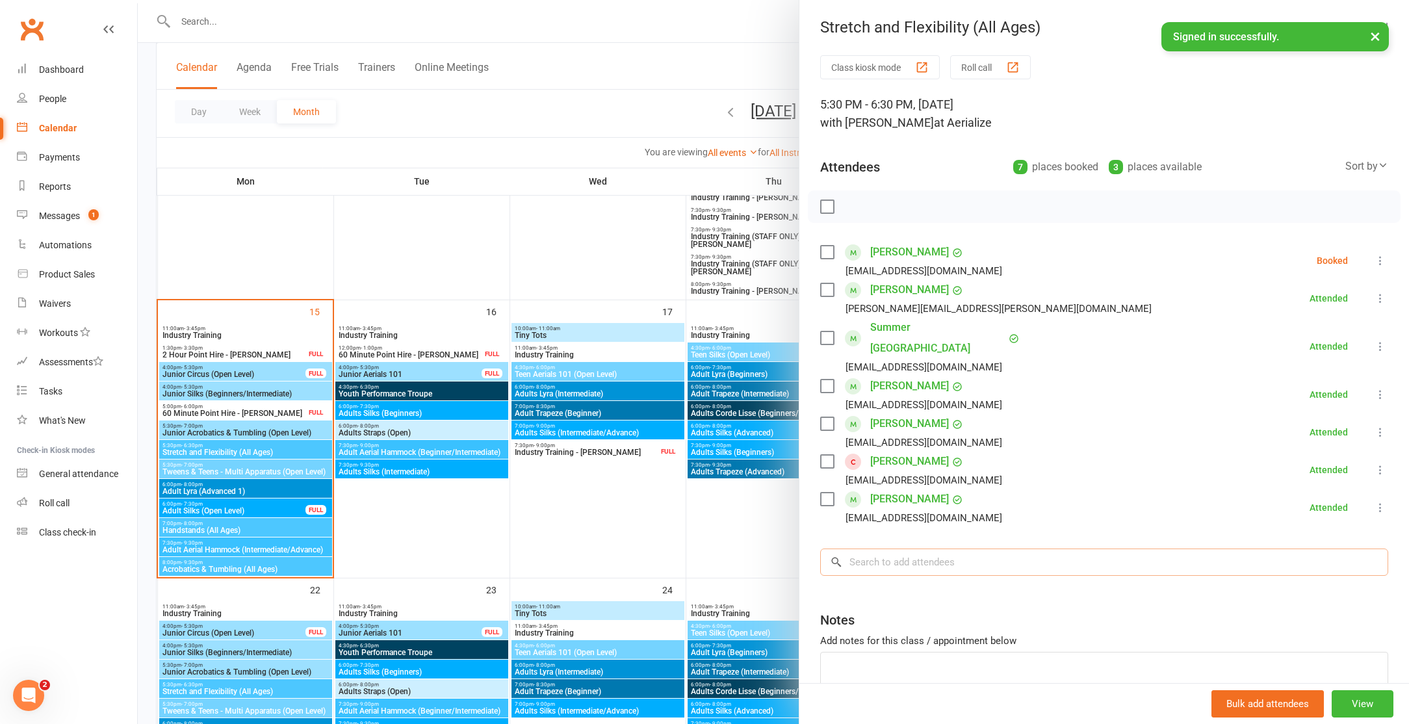
click at [895, 549] on input "search" at bounding box center [1104, 562] width 568 height 27
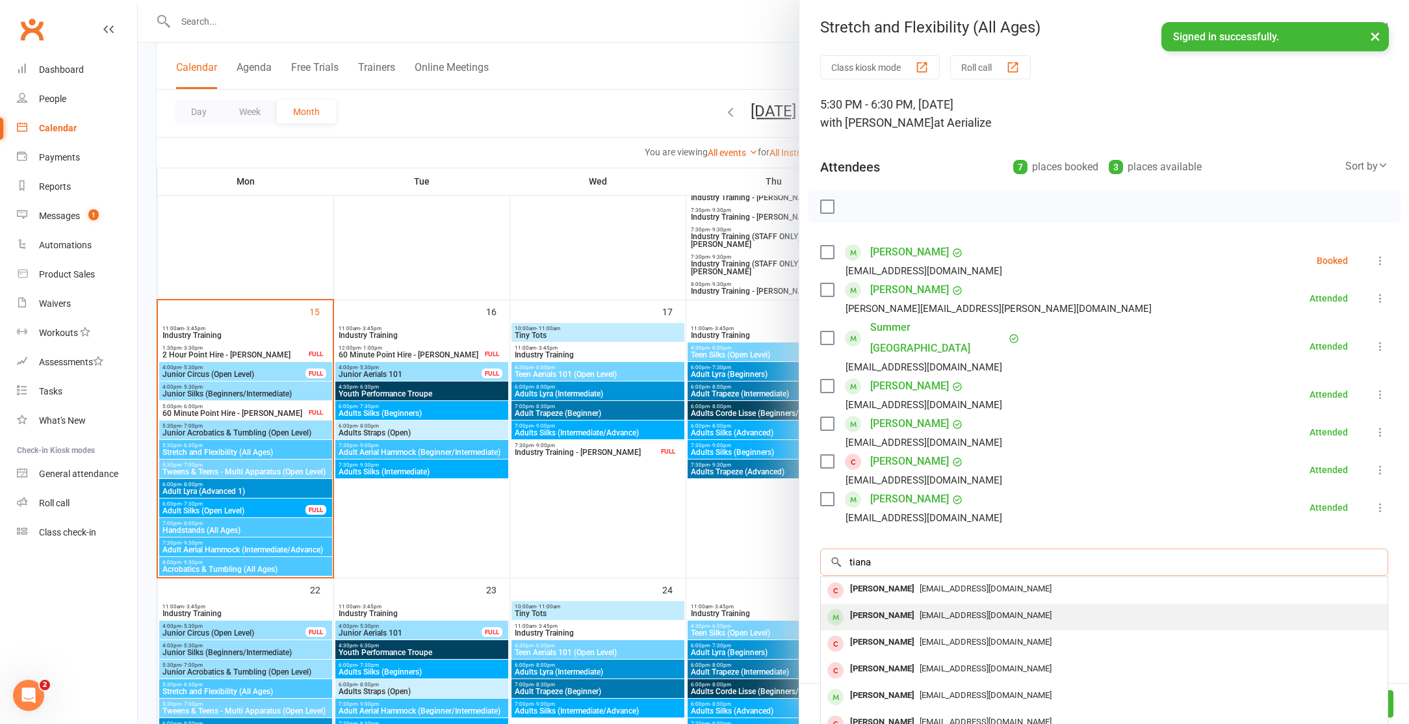
type input "tiana"
click at [893, 607] on div "[PERSON_NAME]" at bounding box center [882, 616] width 75 height 19
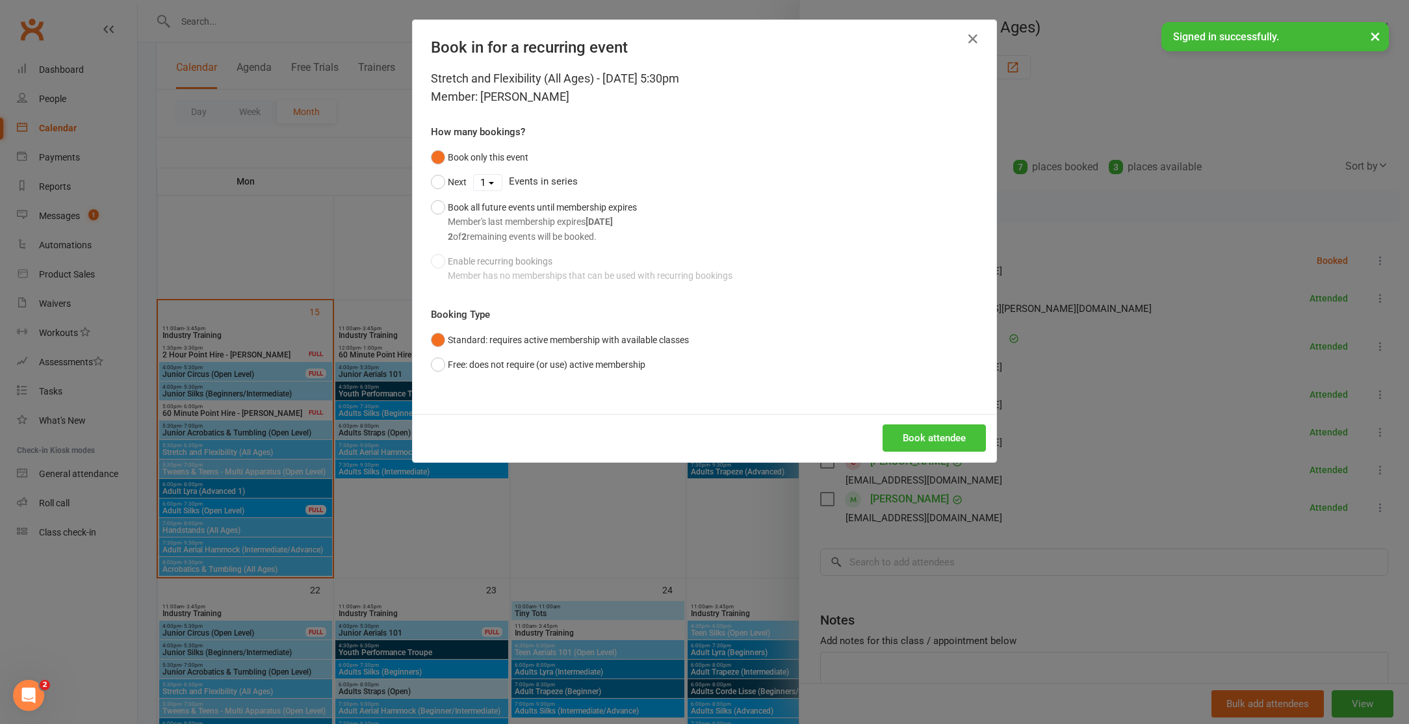
click at [944, 437] on button "Book attendee" at bounding box center [934, 437] width 103 height 27
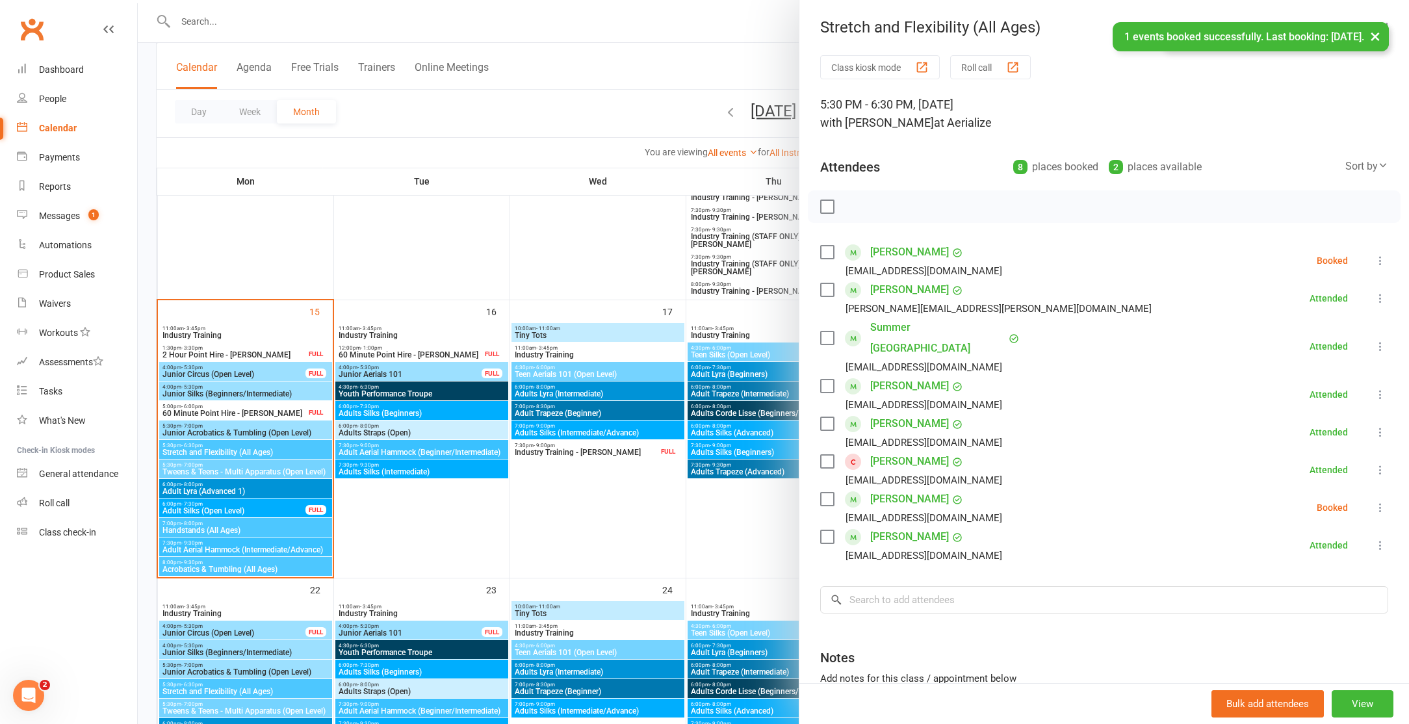
click at [244, 527] on div at bounding box center [774, 362] width 1272 height 724
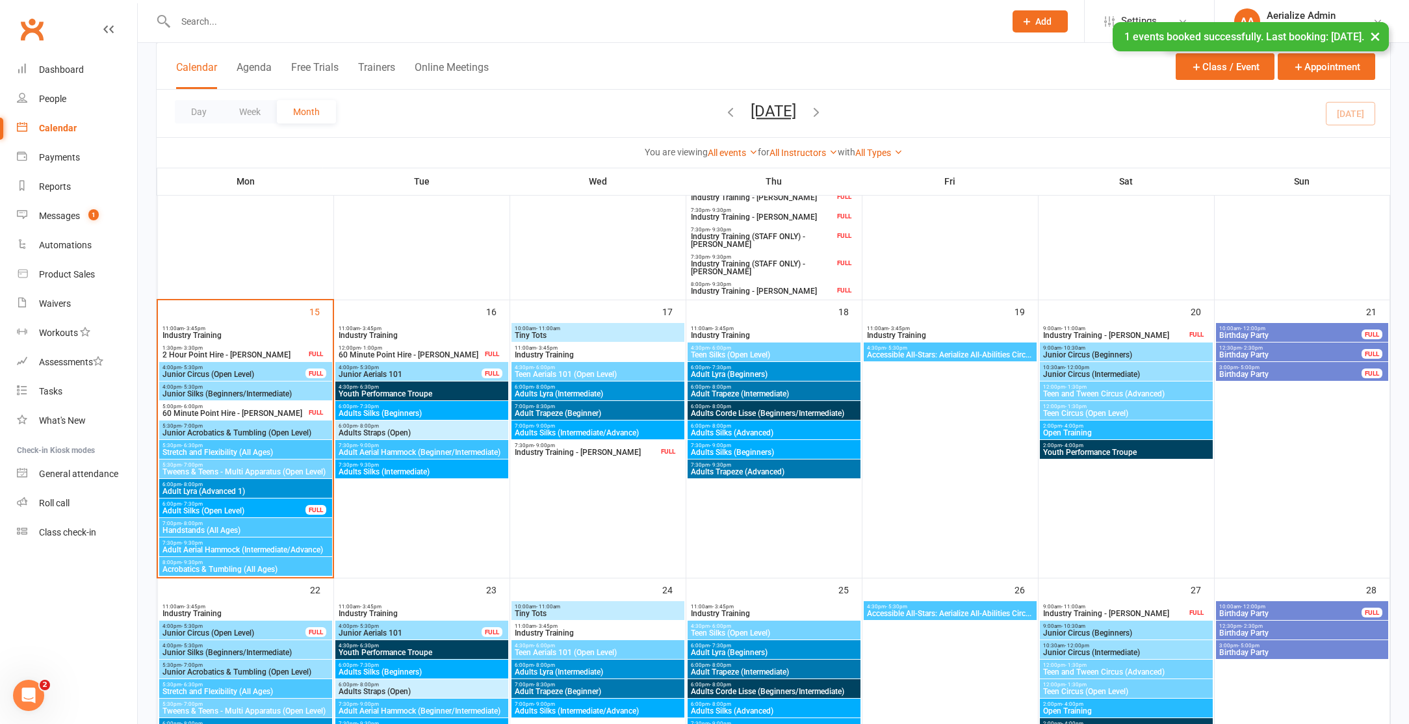
click at [244, 527] on span "Handstands (All Ages)" at bounding box center [246, 531] width 168 height 8
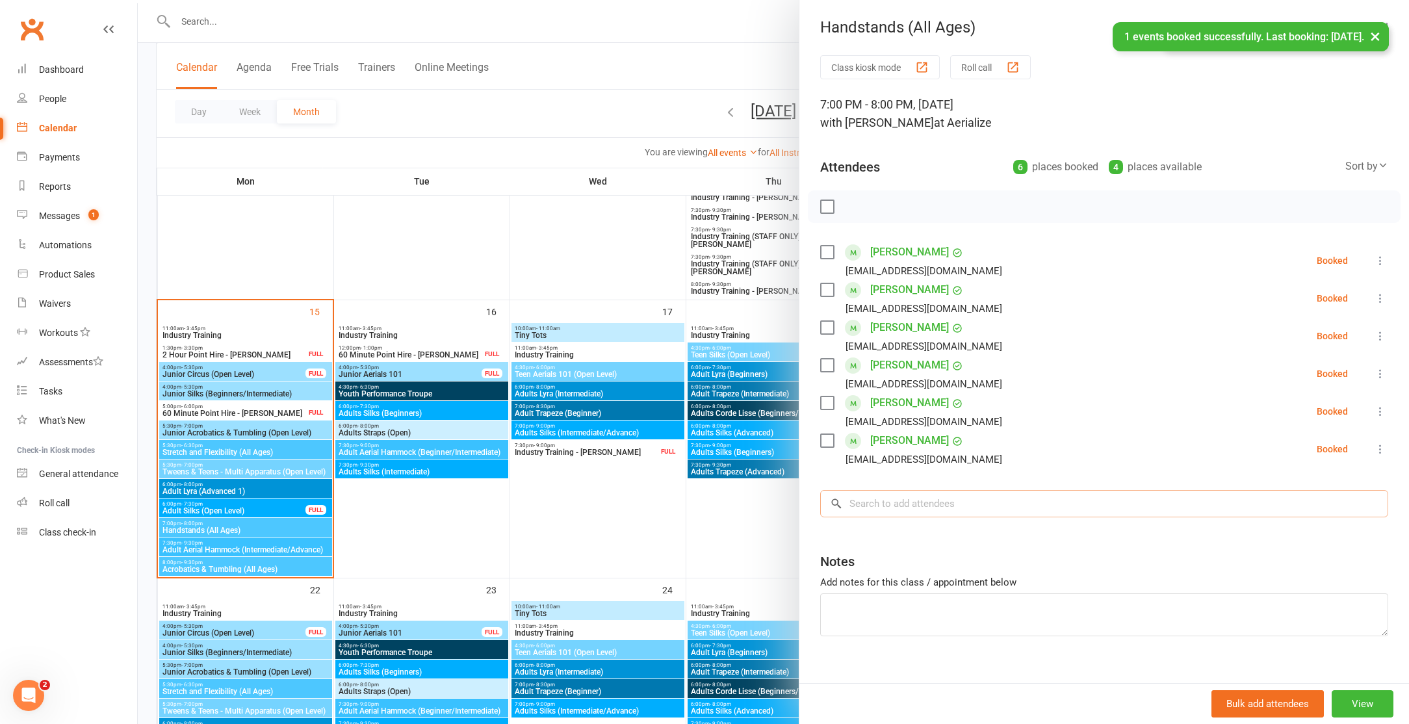
click at [919, 509] on input "search" at bounding box center [1104, 503] width 568 height 27
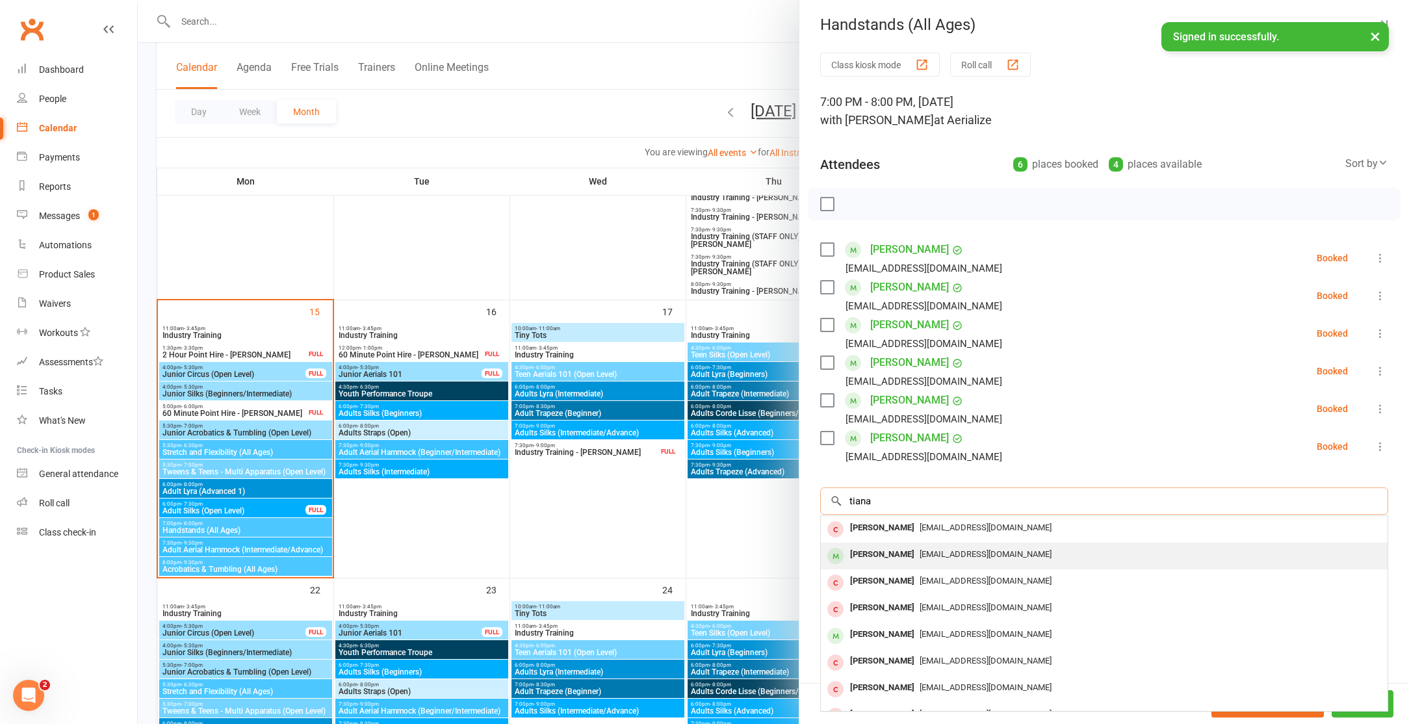
type input "tiana"
click at [899, 549] on div "[PERSON_NAME]" at bounding box center [882, 554] width 75 height 19
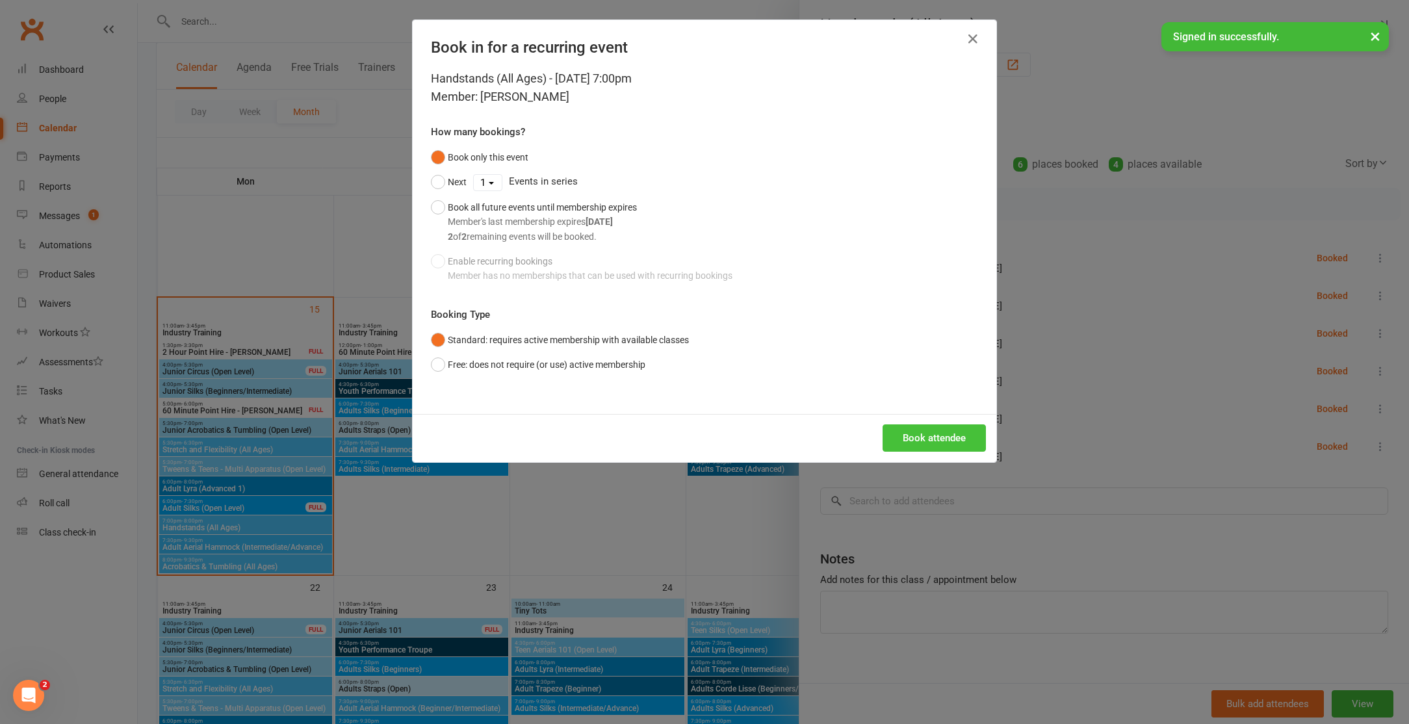
click at [931, 441] on button "Book attendee" at bounding box center [934, 437] width 103 height 27
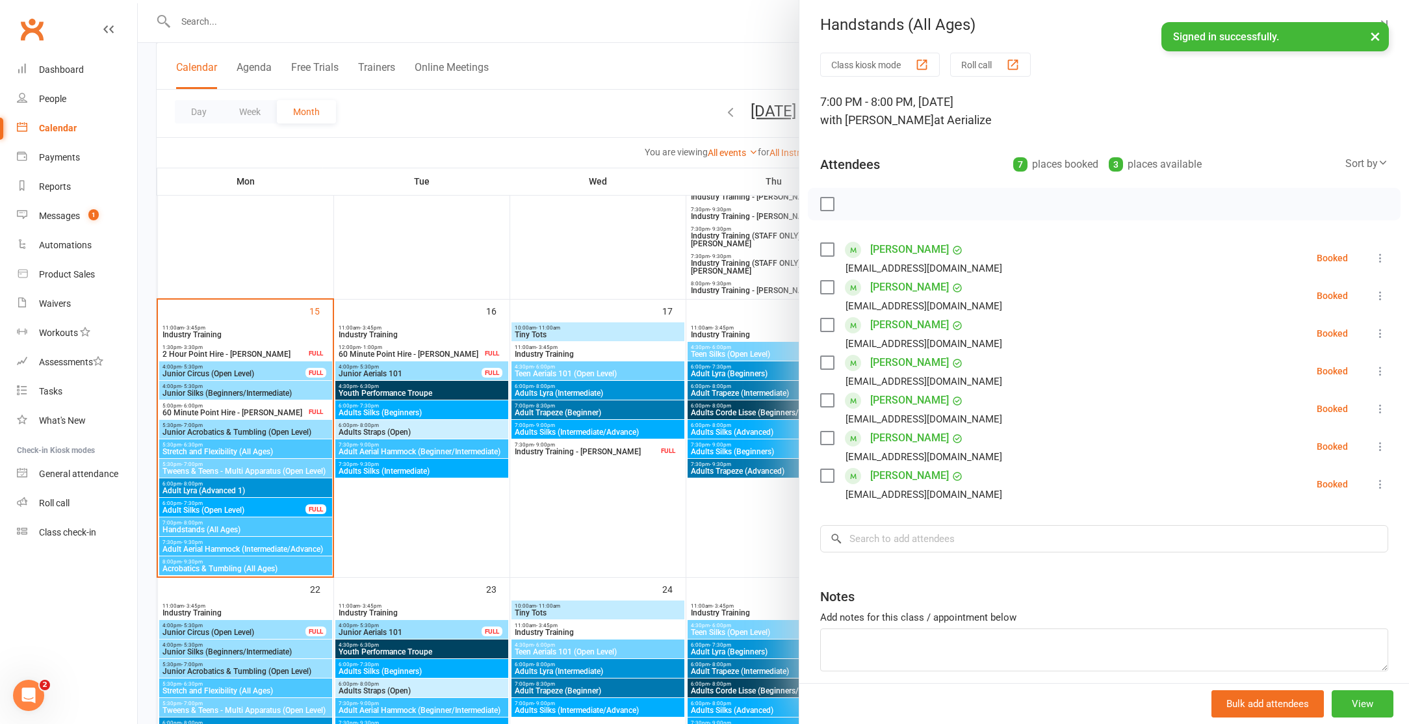
click at [522, 113] on div at bounding box center [774, 362] width 1272 height 724
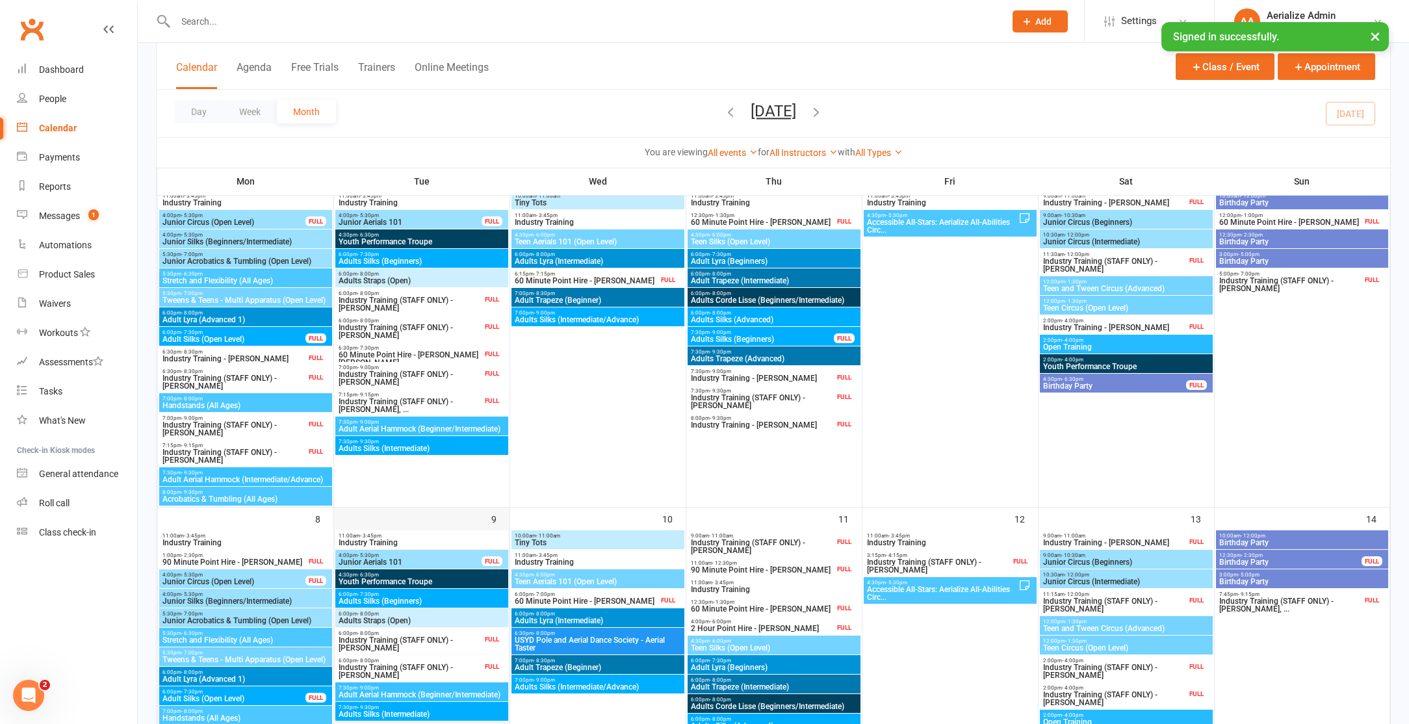
scroll to position [0, 0]
